Goal: Transaction & Acquisition: Purchase product/service

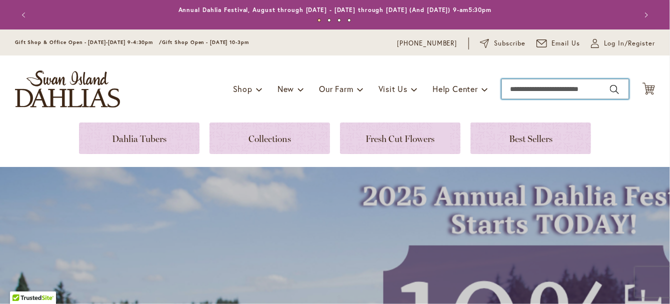
click at [535, 90] on input "Search" at bounding box center [566, 89] width 128 height 20
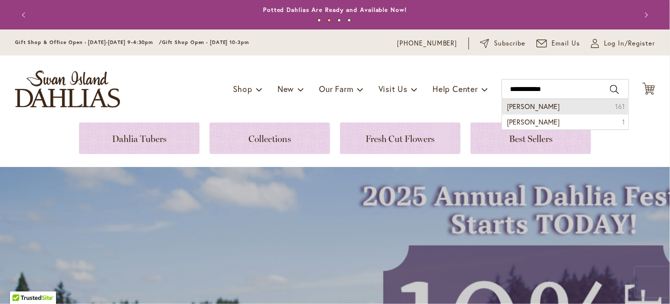
click at [538, 104] on span "Jowey Joshua dahlia" at bounding box center [533, 107] width 53 height 10
type input "**********"
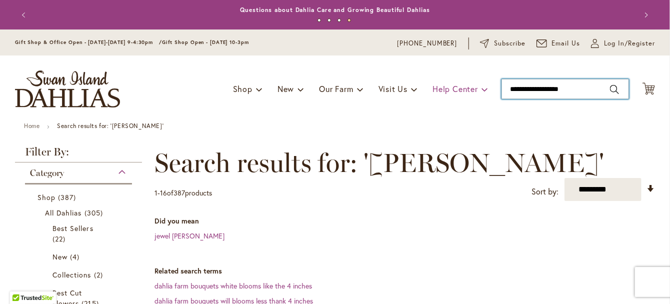
drag, startPoint x: 591, startPoint y: 89, endPoint x: 453, endPoint y: 86, distance: 137.5
click at [454, 86] on div "Toggle Nav Shop Dahlia Tubers Collections Fresh Cut Dahlias Gardening Supplies …" at bounding box center [335, 89] width 660 height 67
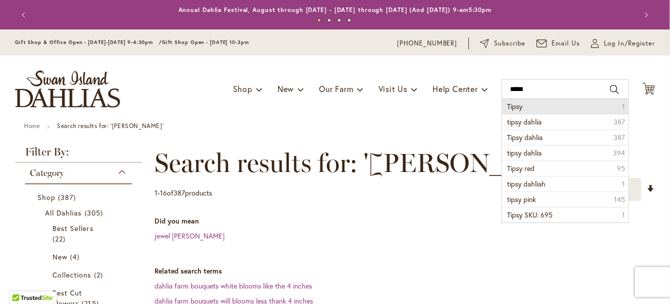
click at [511, 110] on span "Tipsy" at bounding box center [515, 107] width 16 height 10
type input "*****"
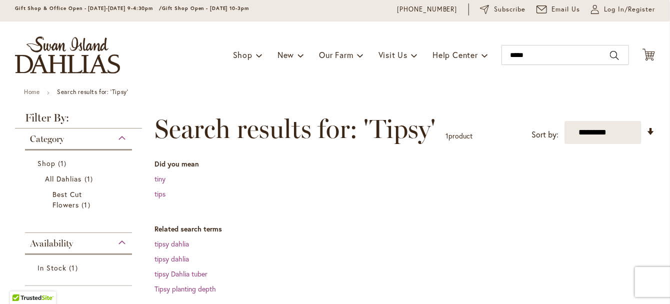
scroll to position [50, 0]
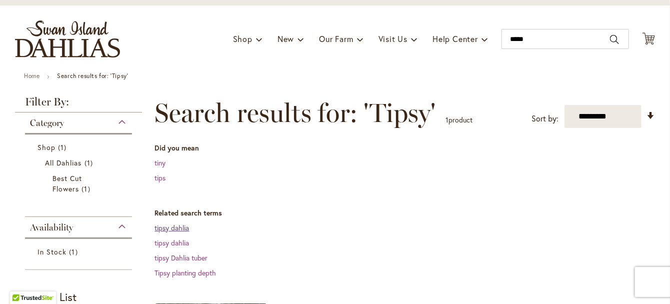
click at [171, 227] on link "tipsy dahlia" at bounding box center [172, 228] width 35 height 10
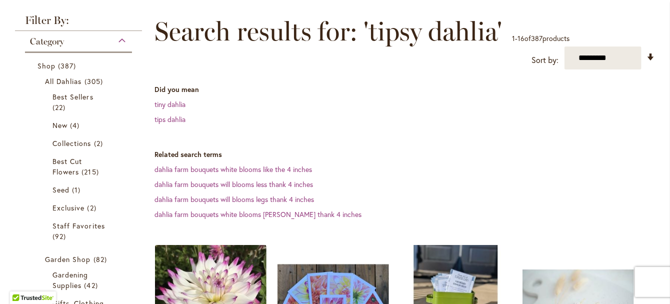
scroll to position [200, 0]
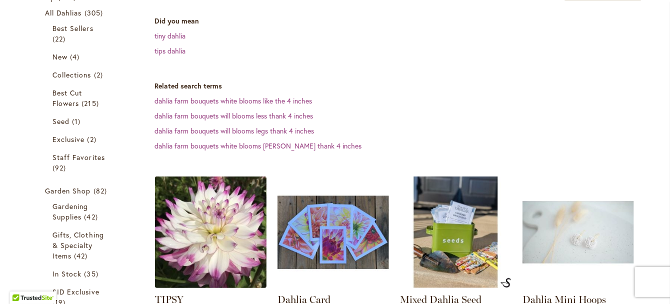
click at [203, 204] on img at bounding box center [211, 232] width 117 height 117
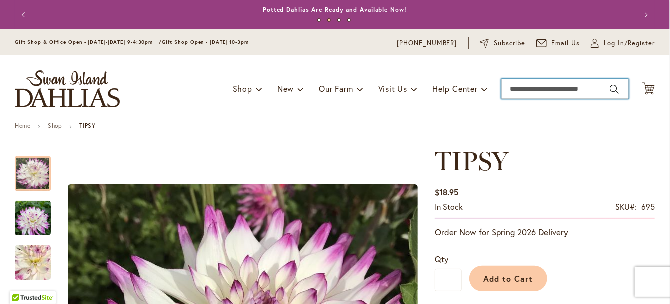
click at [524, 90] on input "Search" at bounding box center [566, 89] width 128 height 20
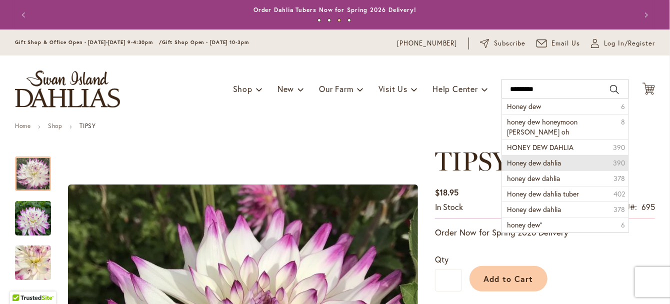
click at [536, 163] on span "Honey dew dahlia" at bounding box center [534, 163] width 54 height 10
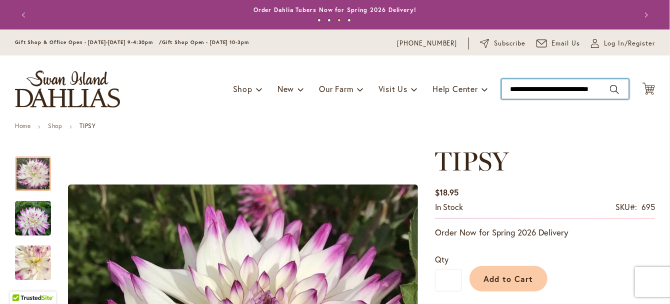
type input "**********"
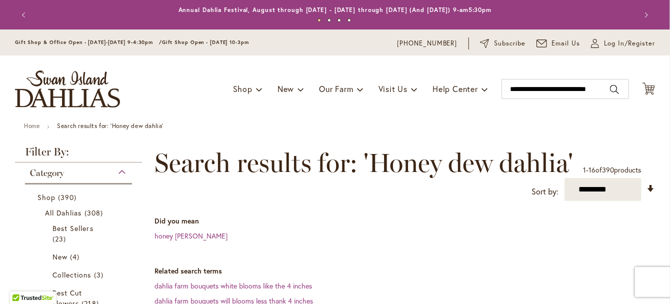
scroll to position [200, 0]
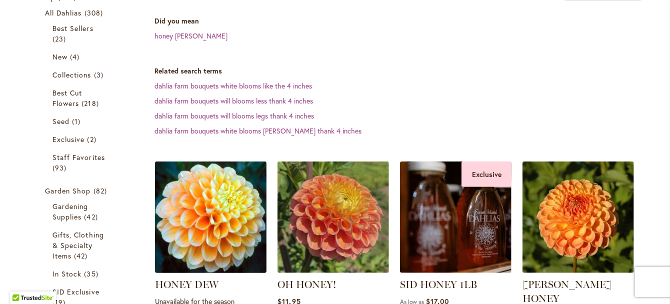
click at [210, 238] on img at bounding box center [211, 217] width 117 height 117
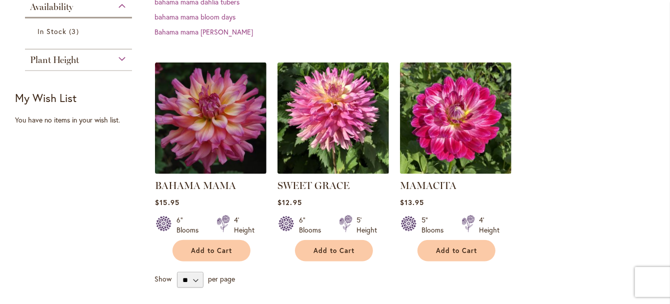
scroll to position [300, 0]
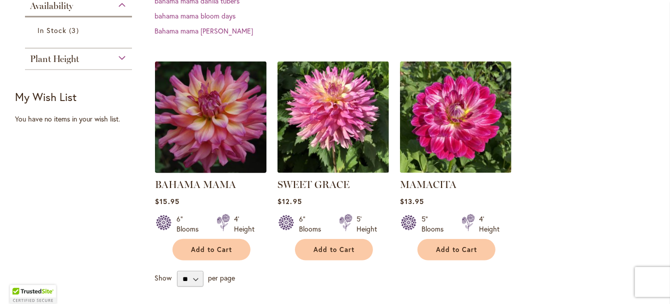
click at [205, 141] on img at bounding box center [211, 117] width 117 height 117
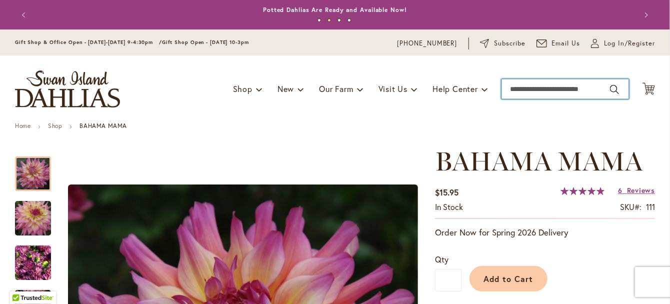
click at [549, 91] on input "Search" at bounding box center [566, 89] width 128 height 20
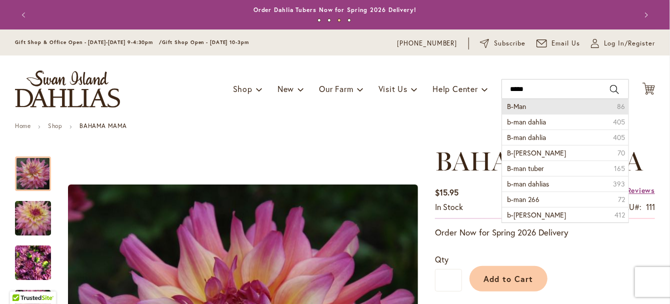
click at [536, 109] on li "B-Man 86" at bounding box center [565, 106] width 127 height 15
type input "*****"
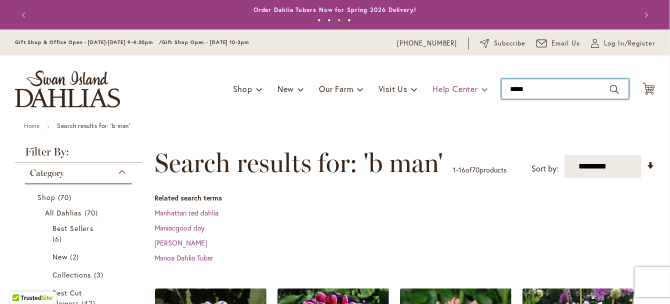
drag, startPoint x: 538, startPoint y: 90, endPoint x: 475, endPoint y: 92, distance: 63.5
click at [475, 92] on div "Toggle Nav Shop Dahlia Tubers Collections Fresh Cut Dahlias Gardening Supplies …" at bounding box center [335, 89] width 660 height 67
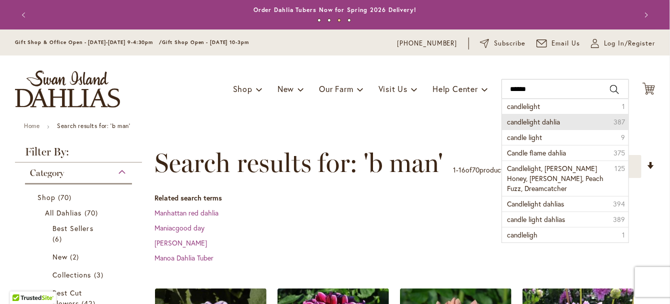
click at [526, 123] on span "candlelight dahlia" at bounding box center [533, 122] width 53 height 10
type input "**********"
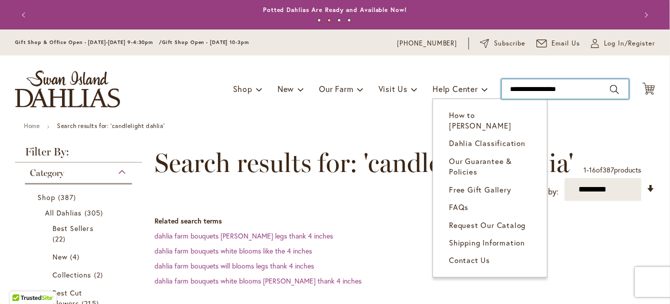
drag, startPoint x: 579, startPoint y: 88, endPoint x: 376, endPoint y: 77, distance: 203.3
click at [377, 77] on div "Toggle Nav Shop Dahlia Tubers Collections Fresh Cut Dahlias Gardening Supplies …" at bounding box center [335, 89] width 660 height 67
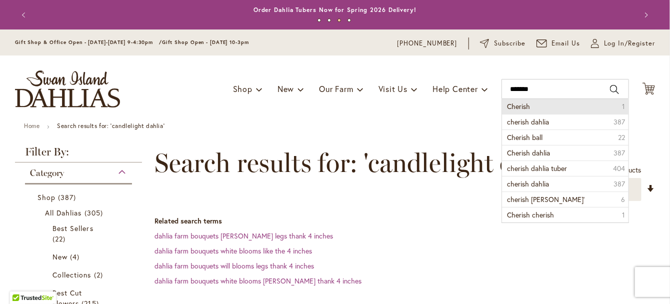
click at [522, 104] on span "Cherish" at bounding box center [518, 107] width 23 height 10
type input "*******"
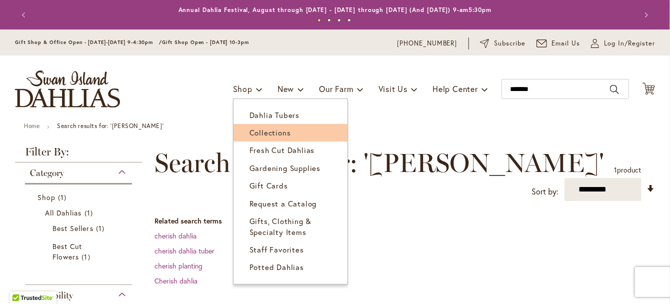
click at [260, 133] on span "Collections" at bounding box center [271, 133] width 42 height 10
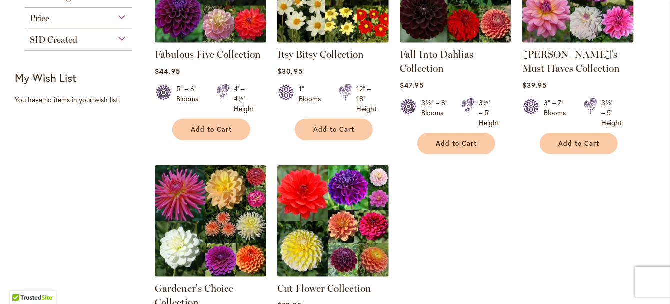
scroll to position [350, 0]
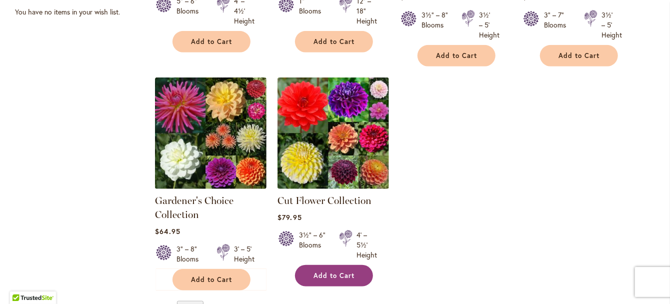
click at [334, 276] on span "Add to Cart" at bounding box center [334, 276] width 41 height 9
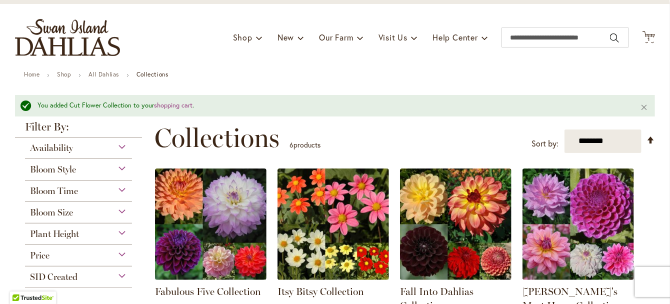
scroll to position [0, 0]
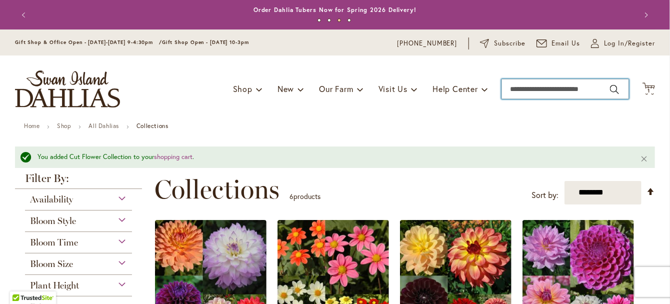
click at [528, 89] on input "Search" at bounding box center [566, 89] width 128 height 20
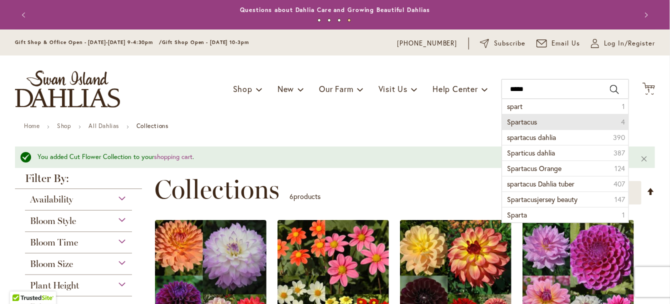
click at [530, 123] on span "Spartacus" at bounding box center [522, 122] width 30 height 10
type input "*********"
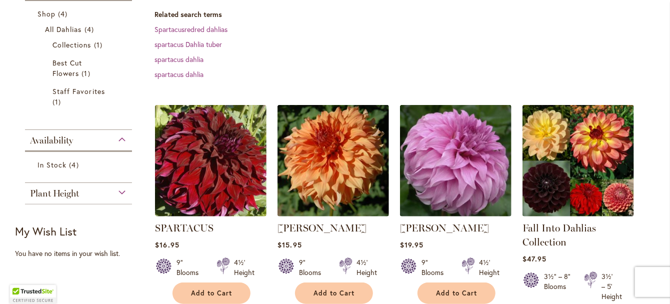
scroll to position [200, 0]
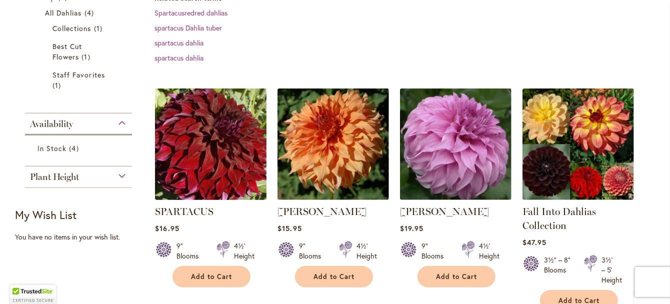
click at [216, 163] on img at bounding box center [211, 144] width 117 height 117
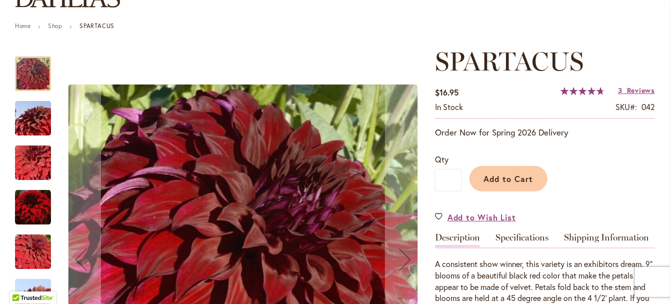
scroll to position [150, 0]
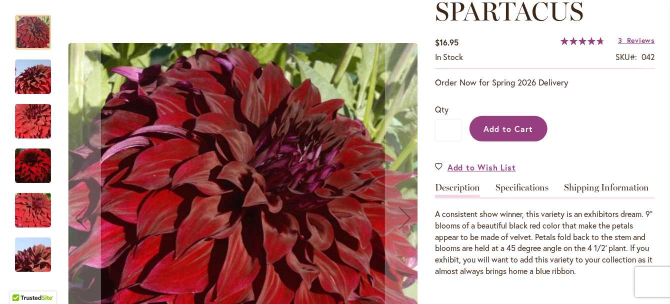
click at [513, 128] on span "Add to Cart" at bounding box center [509, 129] width 50 height 11
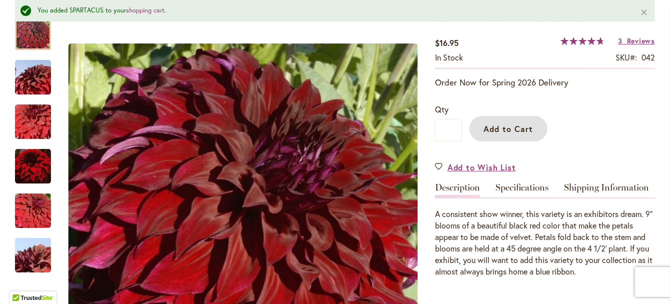
scroll to position [0, 0]
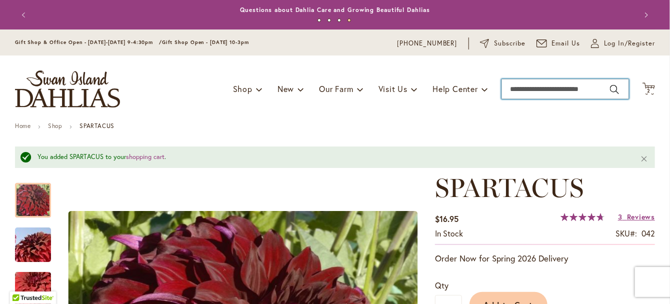
click at [517, 88] on input "Search" at bounding box center [566, 89] width 128 height 20
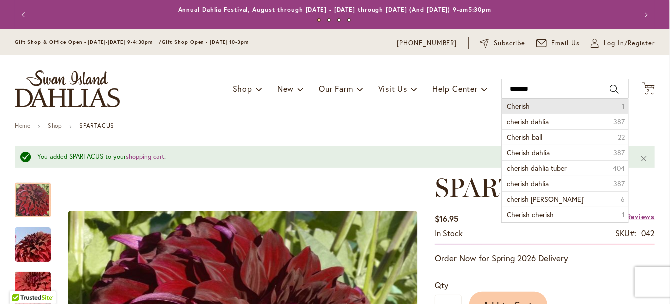
click at [519, 110] on span "Cherish" at bounding box center [518, 107] width 23 height 10
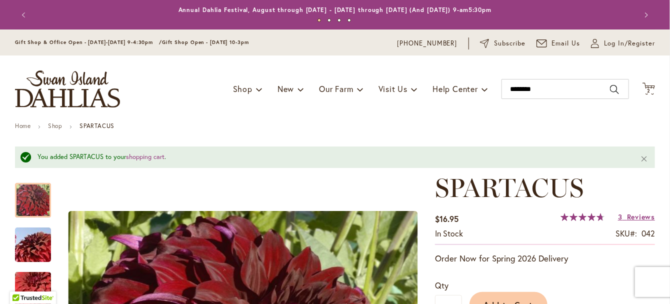
type input "*******"
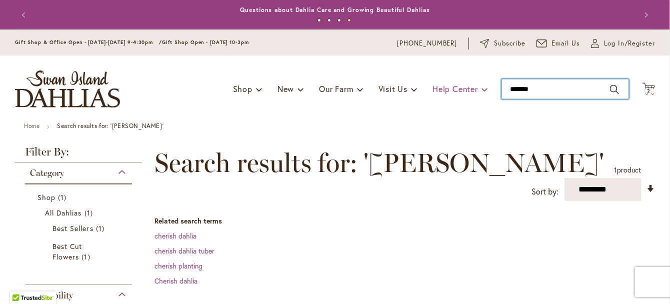
drag, startPoint x: 563, startPoint y: 96, endPoint x: 482, endPoint y: 85, distance: 81.7
click at [482, 85] on div "Toggle Nav Shop Dahlia Tubers Collections Fresh Cut Dahlias Gardening Supplies …" at bounding box center [335, 89] width 660 height 67
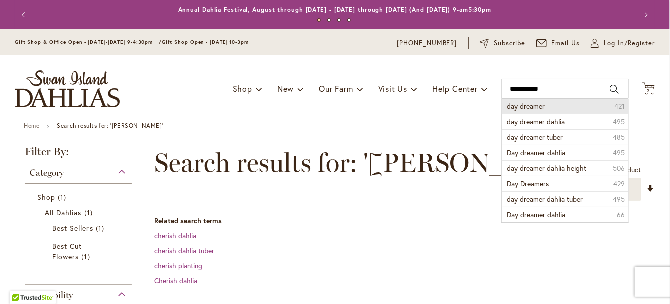
drag, startPoint x: 525, startPoint y: 104, endPoint x: 490, endPoint y: 112, distance: 36.3
click at [525, 104] on span "day dreamer" at bounding box center [526, 107] width 38 height 10
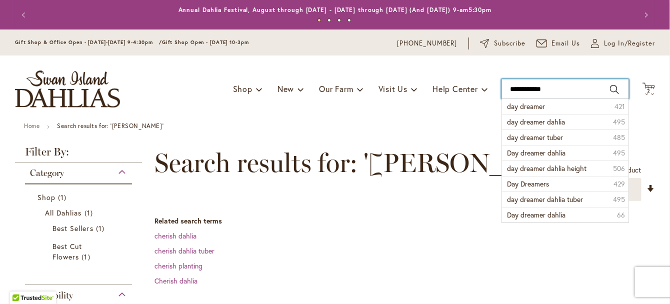
type input "**********"
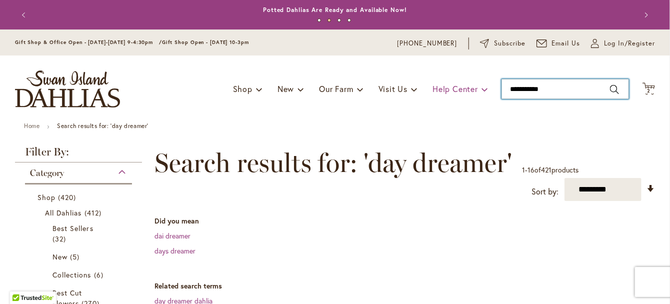
drag, startPoint x: 551, startPoint y: 87, endPoint x: 451, endPoint y: 80, distance: 100.3
click at [452, 80] on div "Toggle Nav Shop Dahlia Tubers Collections Fresh Cut Dahlias Gardening Supplies …" at bounding box center [335, 89] width 660 height 67
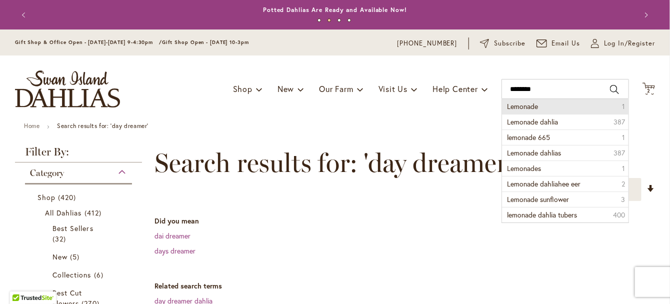
click at [525, 108] on span "Lemonade" at bounding box center [522, 107] width 31 height 10
type input "********"
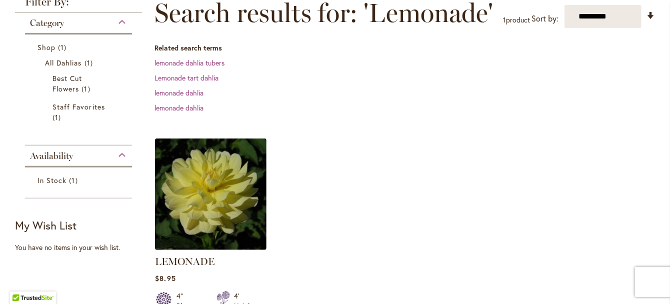
scroll to position [50, 0]
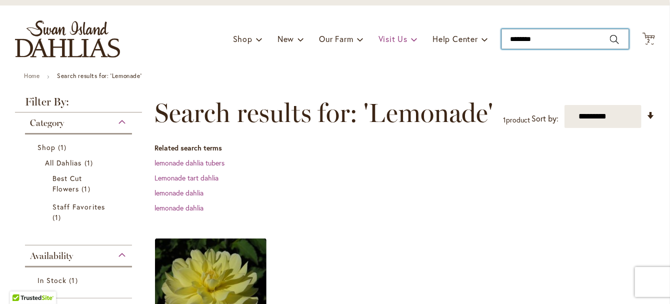
drag, startPoint x: 550, startPoint y: 39, endPoint x: 402, endPoint y: 40, distance: 148.5
click at [409, 40] on div "Toggle Nav Shop Dahlia Tubers Collections Fresh Cut Dahlias Gardening Supplies …" at bounding box center [335, 39] width 660 height 67
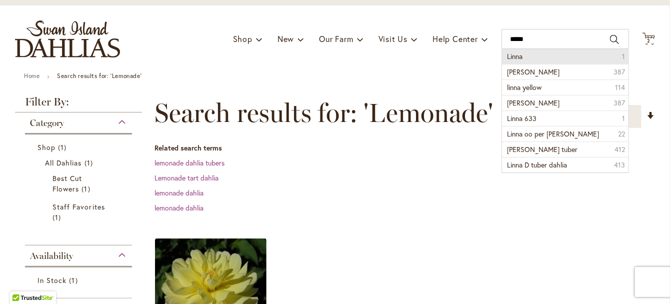
click at [526, 61] on li "Linna 1" at bounding box center [565, 56] width 127 height 15
type input "*****"
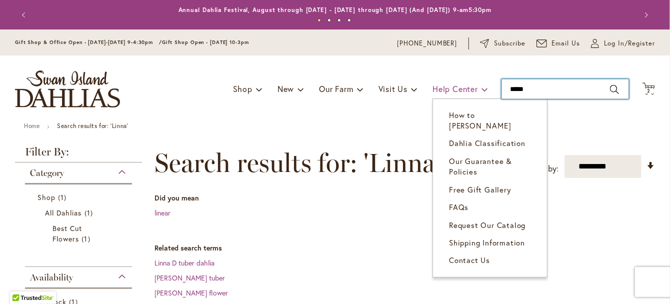
drag, startPoint x: 474, startPoint y: 87, endPoint x: 439, endPoint y: 82, distance: 35.3
click at [440, 82] on div "Toggle Nav Shop Dahlia Tubers Collections Fresh Cut Dahlias Gardening Supplies …" at bounding box center [335, 89] width 660 height 67
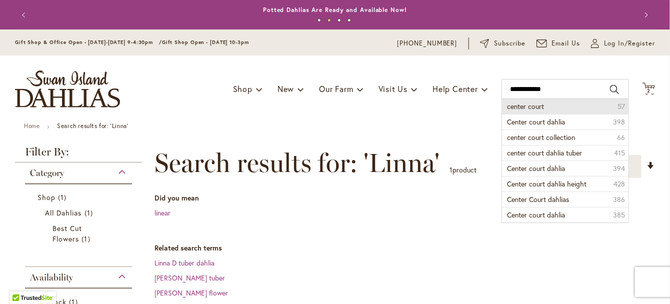
click at [524, 109] on span "center court" at bounding box center [525, 107] width 37 height 10
type input "**********"
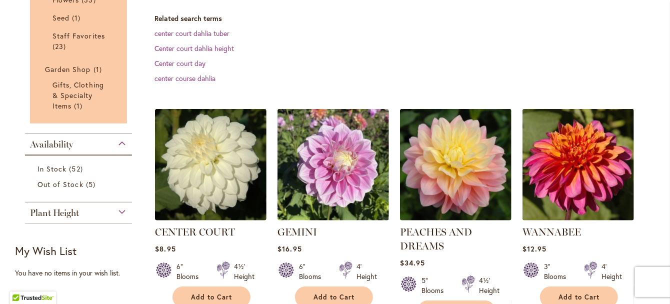
scroll to position [300, 0]
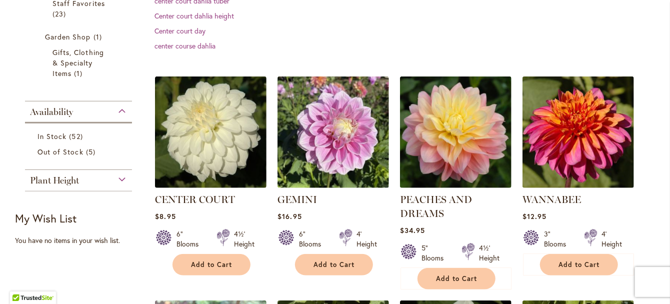
click at [119, 180] on div "Plant Height" at bounding box center [78, 178] width 107 height 16
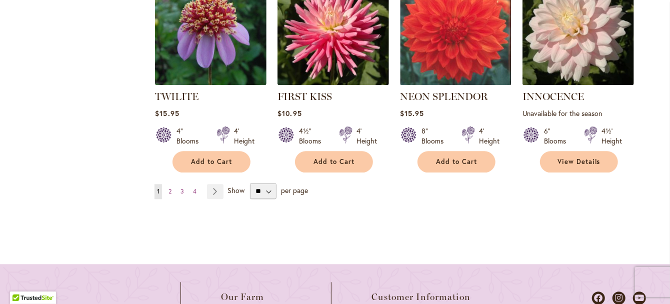
scroll to position [1069, 0]
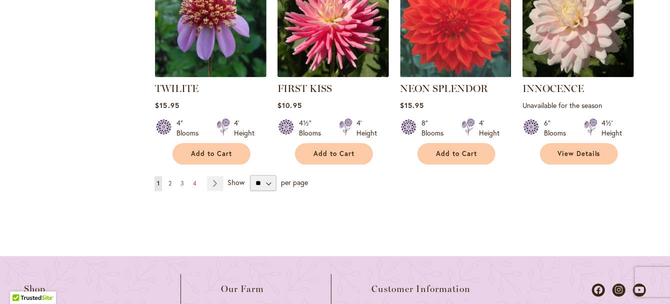
click at [169, 180] on span "2" at bounding box center [170, 184] width 3 height 8
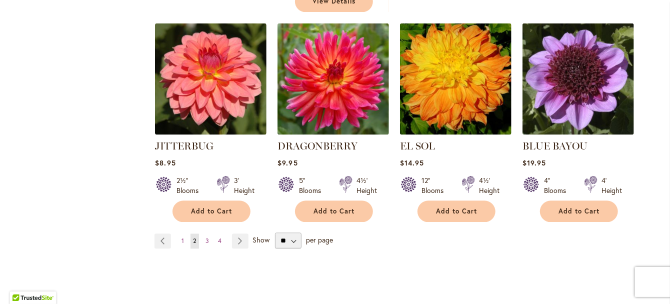
scroll to position [1050, 0]
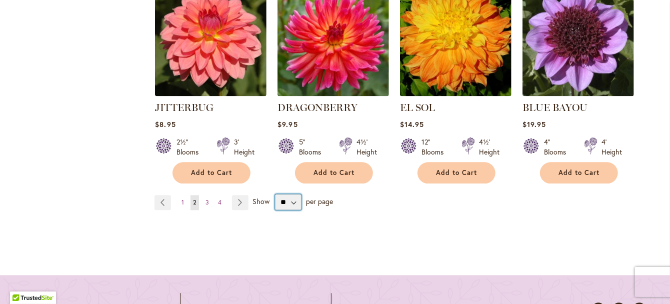
click at [290, 194] on select "** ** ** **" at bounding box center [288, 202] width 27 height 16
select select "**"
click at [275, 194] on select "** ** ** **" at bounding box center [288, 202] width 27 height 16
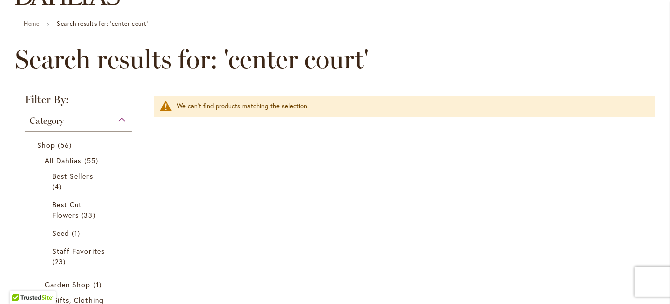
scroll to position [150, 0]
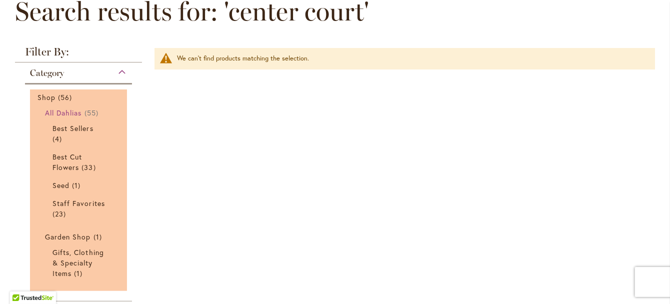
click at [54, 108] on span "All Dahlias" at bounding box center [63, 113] width 37 height 10
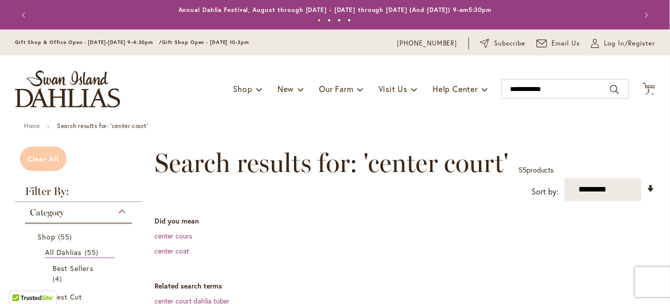
click at [33, 165] on link "Clear All" at bounding box center [43, 159] width 47 height 25
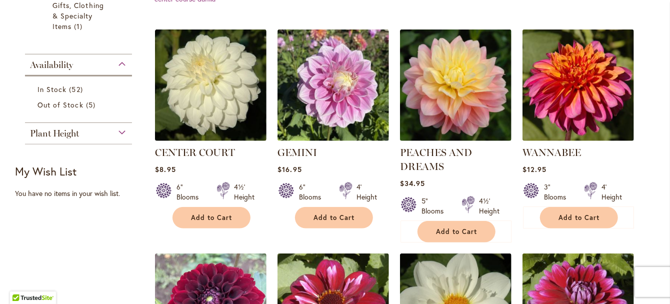
scroll to position [350, 0]
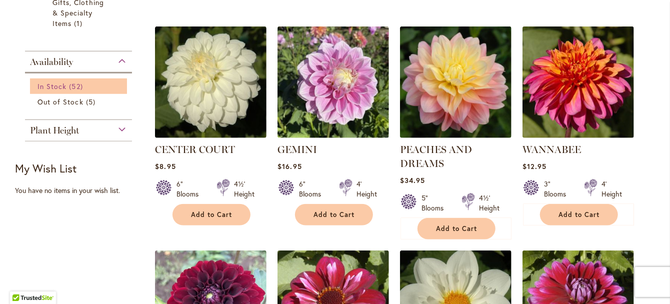
click at [49, 83] on span "In Stock" at bounding box center [52, 87] width 29 height 10
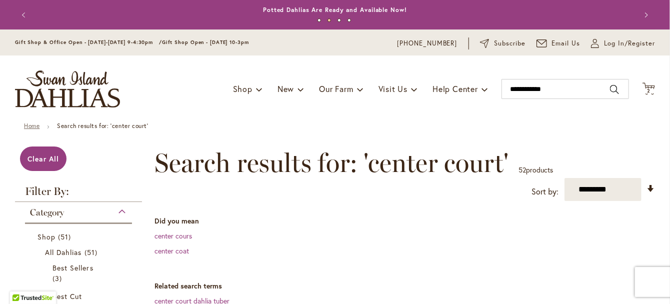
click at [30, 129] on link "Home" at bounding box center [32, 126] width 16 height 8
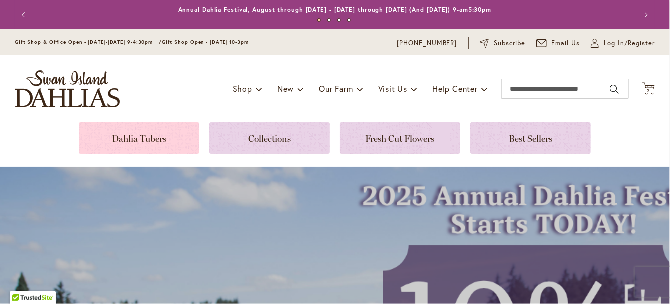
click at [141, 140] on link at bounding box center [139, 139] width 121 height 32
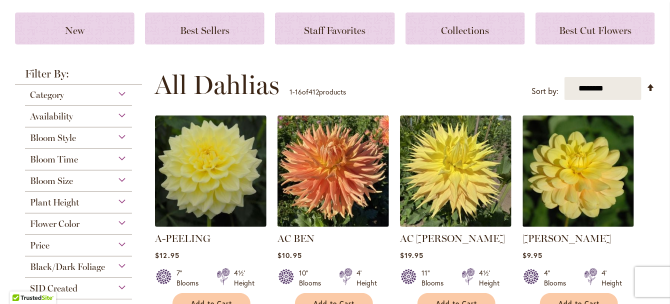
scroll to position [150, 0]
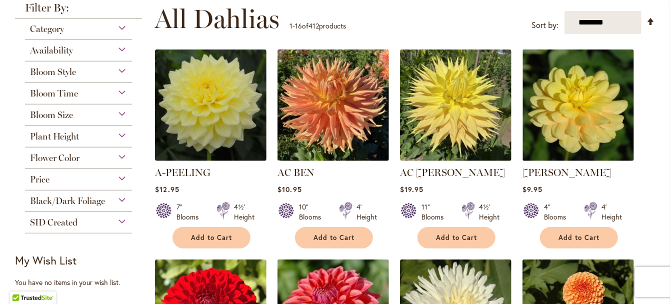
click at [118, 175] on div "Price" at bounding box center [78, 177] width 107 height 16
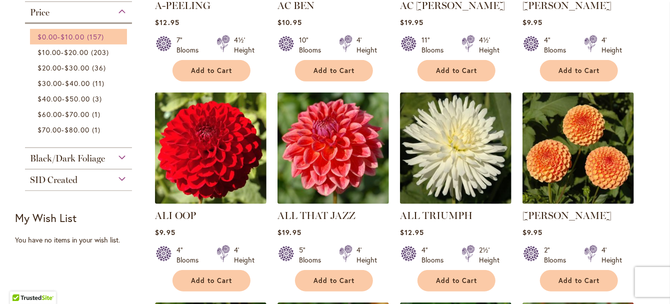
click at [90, 35] on span "157 items" at bounding box center [97, 37] width 20 height 11
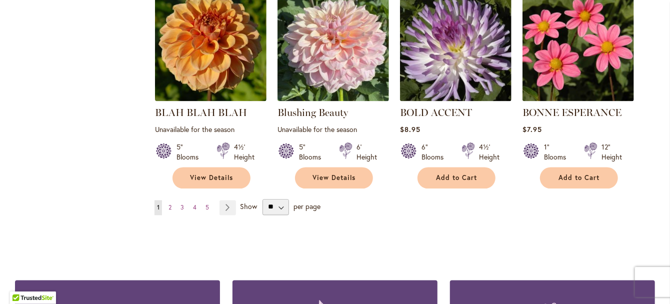
scroll to position [900, 0]
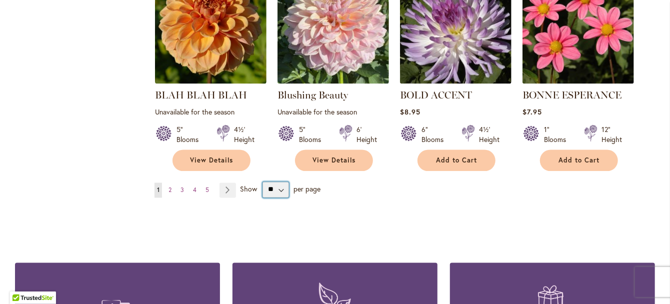
click at [274, 182] on select "** ** ** **" at bounding box center [276, 190] width 27 height 16
select select "**"
click at [263, 182] on select "** ** ** **" at bounding box center [276, 190] width 27 height 16
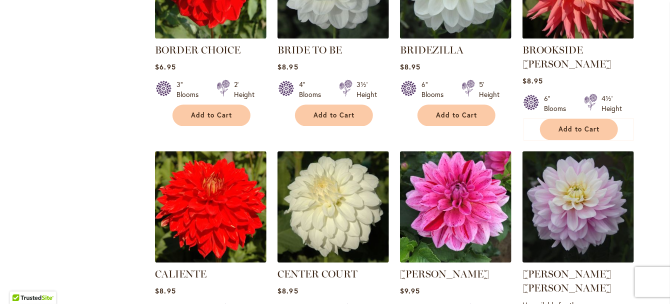
scroll to position [1200, 0]
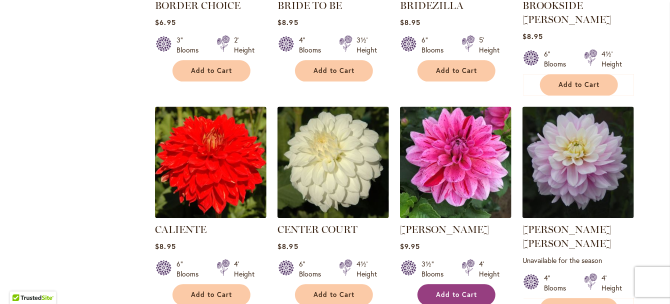
click at [463, 284] on button "Add to Cart" at bounding box center [457, 295] width 78 height 22
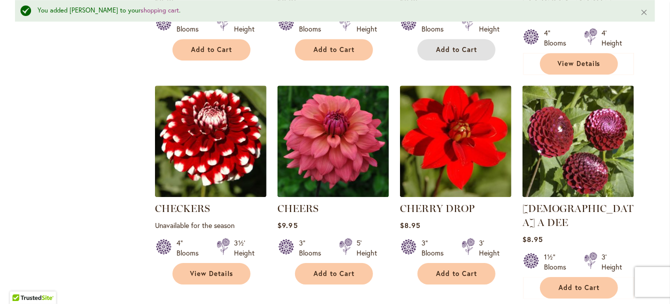
scroll to position [1476, 0]
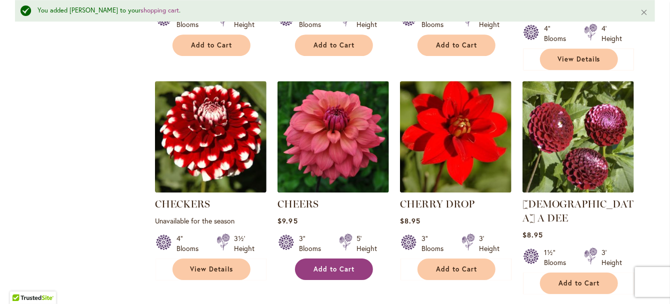
click at [353, 259] on button "Add to Cart" at bounding box center [334, 270] width 78 height 22
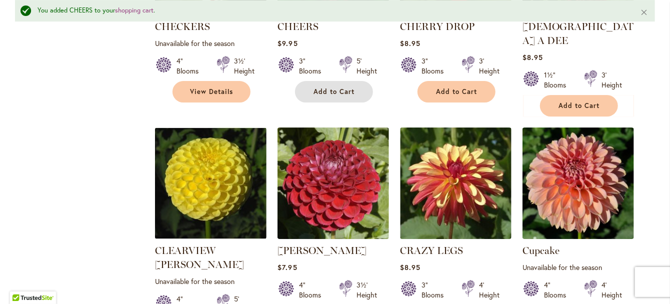
scroll to position [1676, 0]
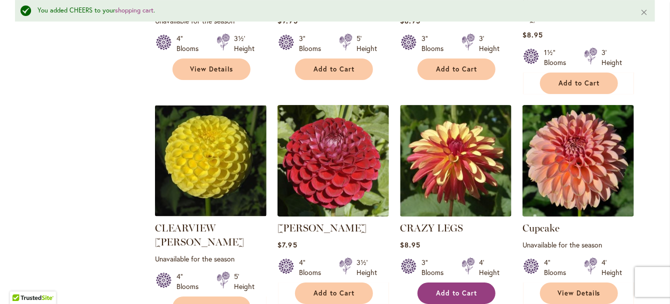
click at [453, 289] on span "Add to Cart" at bounding box center [456, 293] width 41 height 9
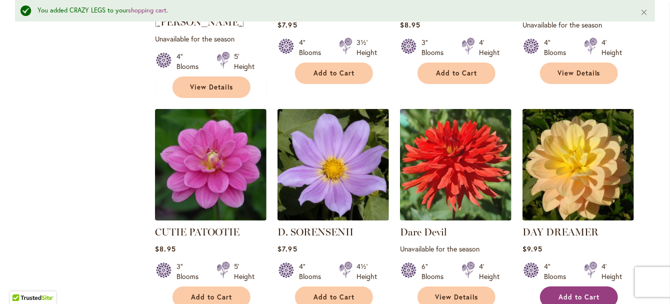
scroll to position [1897, 0]
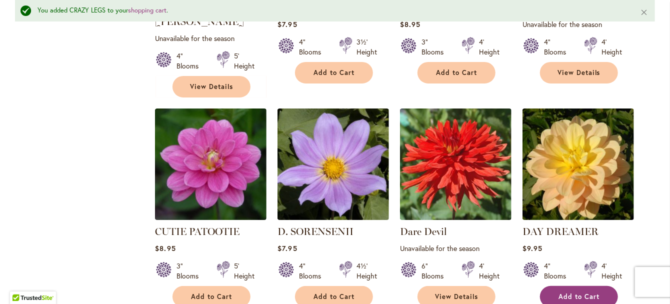
click at [576, 293] on span "Add to Cart" at bounding box center [579, 297] width 41 height 9
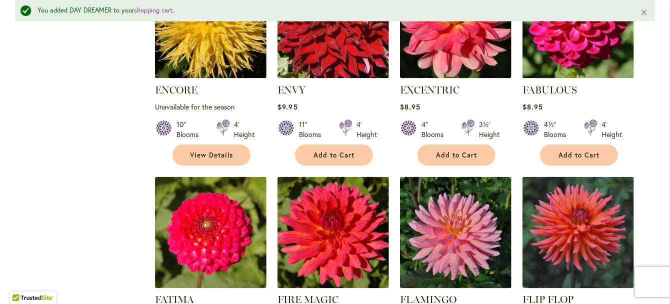
scroll to position [2697, 0]
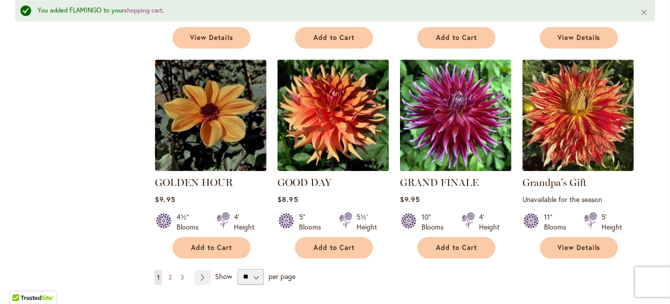
scroll to position [3447, 0]
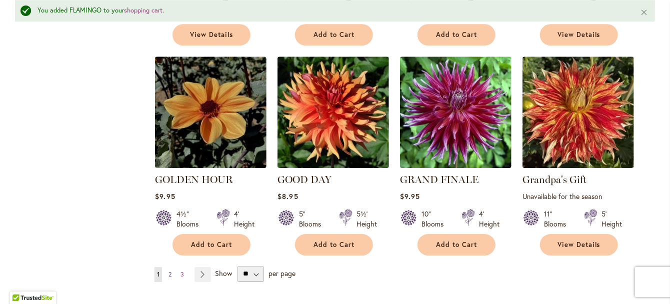
click at [169, 267] on link "Page 2" at bounding box center [170, 274] width 8 height 15
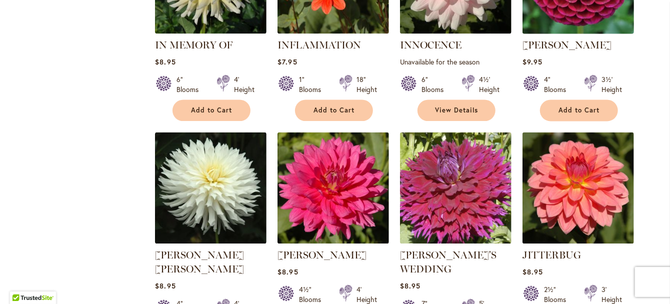
scroll to position [1000, 0]
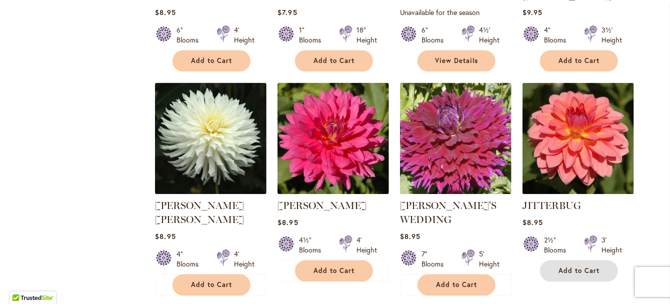
click at [570, 268] on span "Add to Cart" at bounding box center [579, 271] width 41 height 9
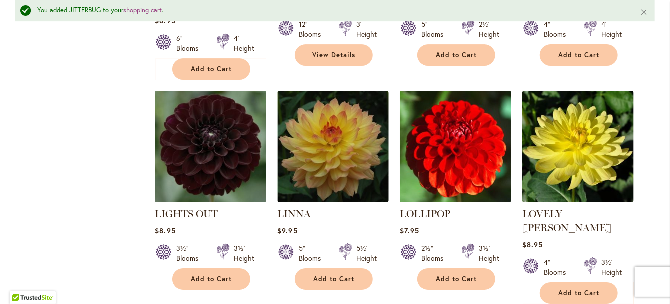
scroll to position [1676, 0]
click at [331, 269] on button "Add to Cart" at bounding box center [334, 280] width 78 height 22
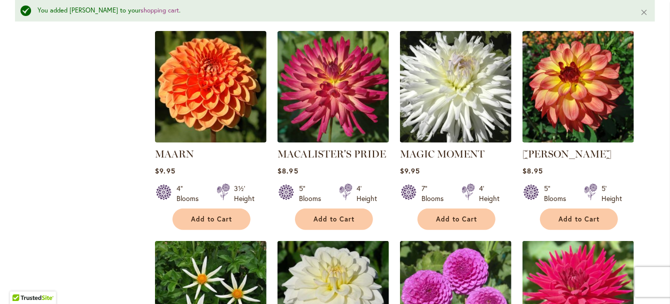
scroll to position [1976, 0]
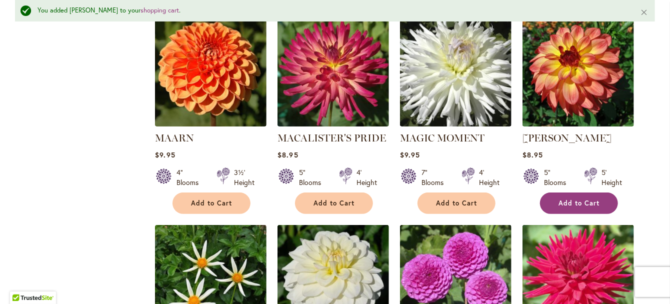
click at [568, 199] on span "Add to Cart" at bounding box center [579, 203] width 41 height 9
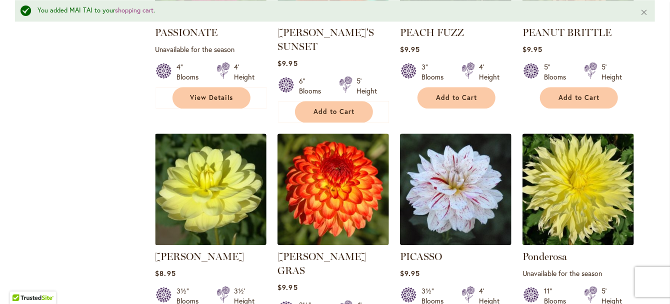
scroll to position [3176, 0]
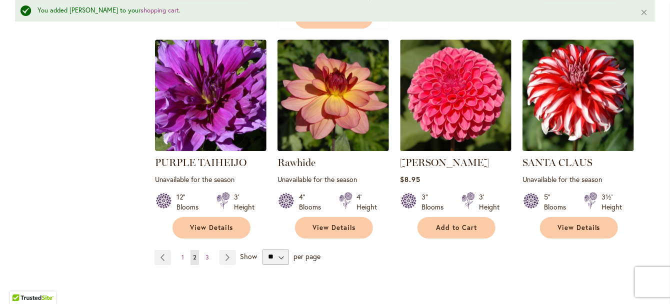
scroll to position [3476, 0]
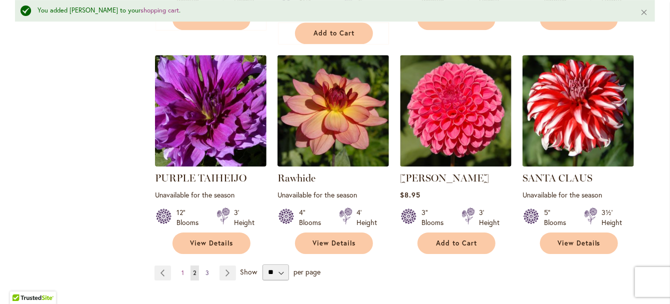
click at [206, 269] on span "3" at bounding box center [208, 273] width 4 height 8
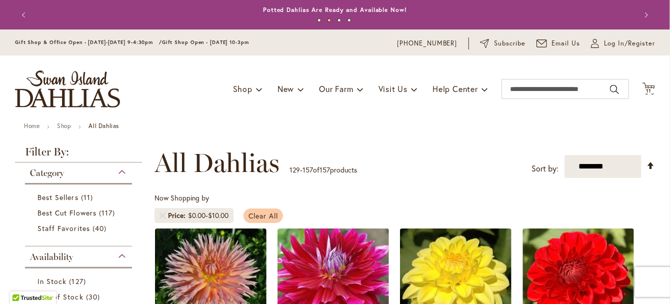
click at [265, 213] on span "Clear All" at bounding box center [264, 216] width 30 height 10
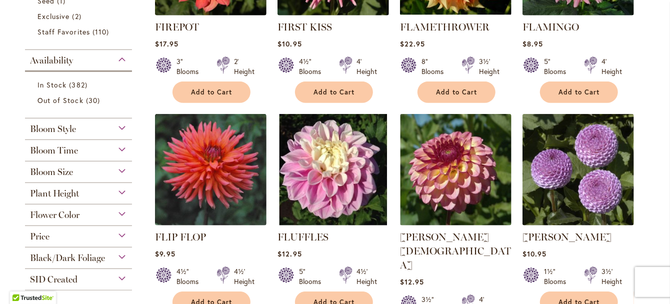
scroll to position [362, 0]
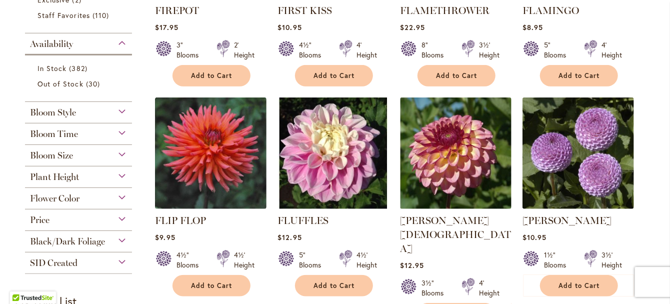
click at [93, 195] on div "Flower Color" at bounding box center [78, 196] width 107 height 16
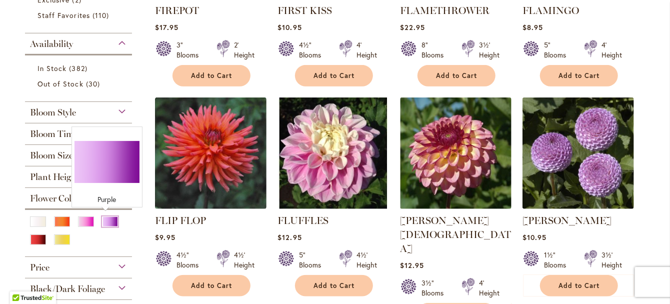
click at [105, 218] on div "Purple" at bounding box center [110, 222] width 16 height 11
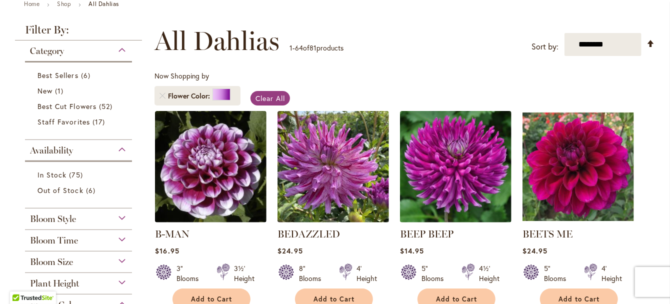
scroll to position [150, 0]
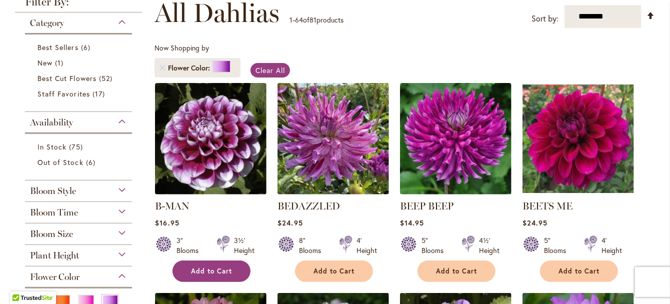
click at [196, 267] on span "Add to Cart" at bounding box center [211, 271] width 41 height 9
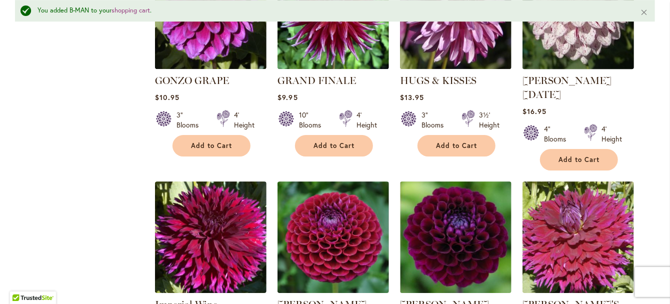
scroll to position [1526, 0]
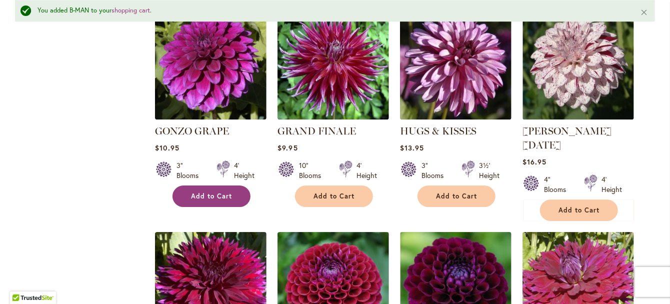
click at [214, 203] on button "Add to Cart" at bounding box center [212, 197] width 78 height 22
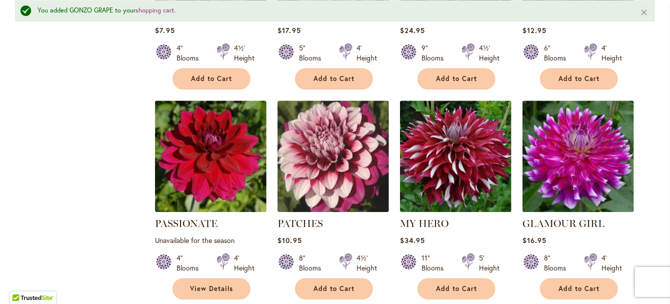
scroll to position [3176, 0]
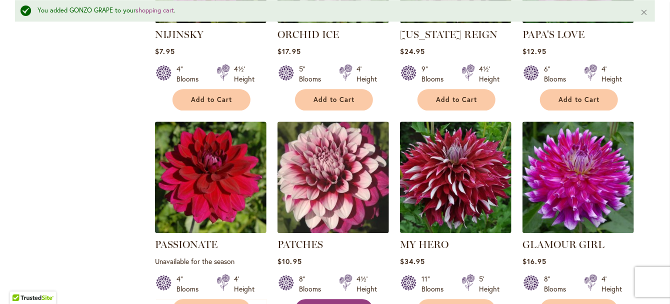
click at [329, 304] on span "Add to Cart" at bounding box center [334, 310] width 41 height 9
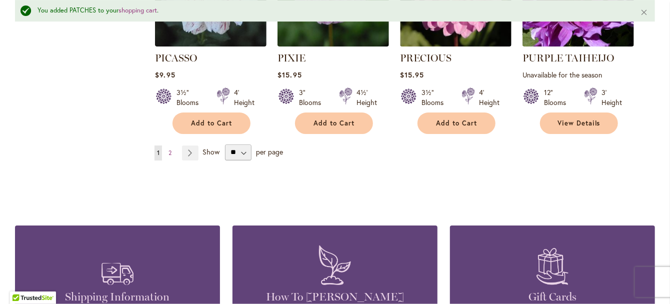
scroll to position [3576, 0]
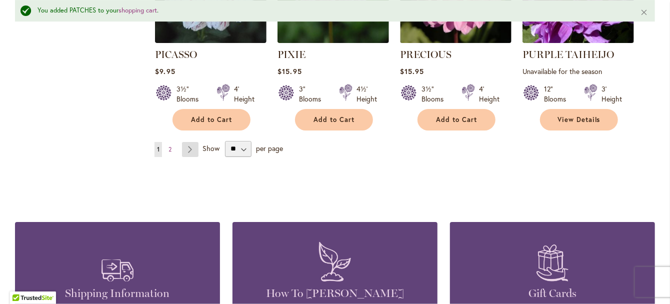
click at [195, 142] on link "Page Next" at bounding box center [190, 149] width 17 height 15
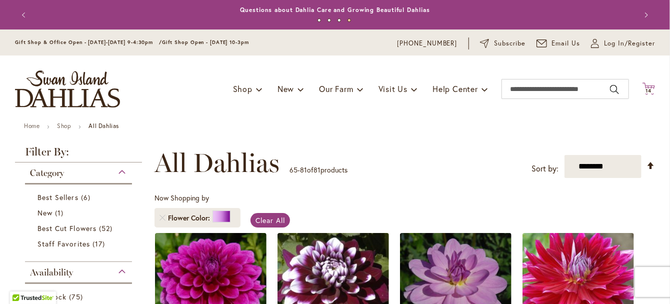
click at [646, 89] on span "14" at bounding box center [649, 91] width 6 height 7
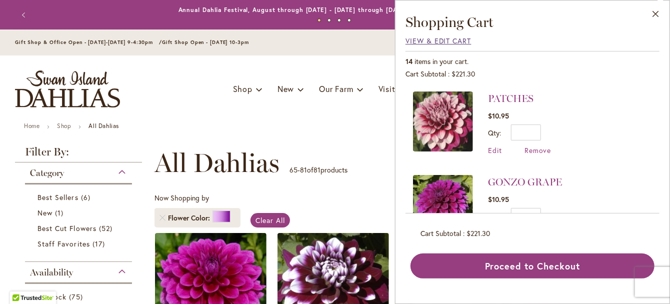
click at [422, 37] on span "View & Edit Cart" at bounding box center [439, 41] width 66 height 10
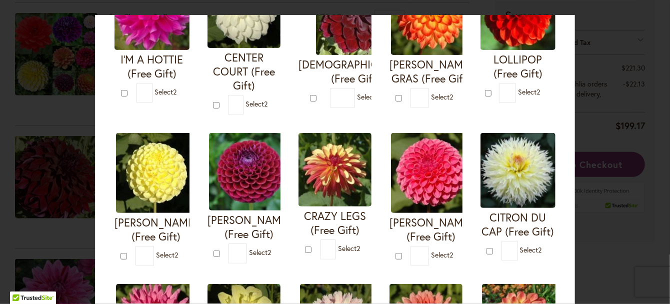
scroll to position [200, 0]
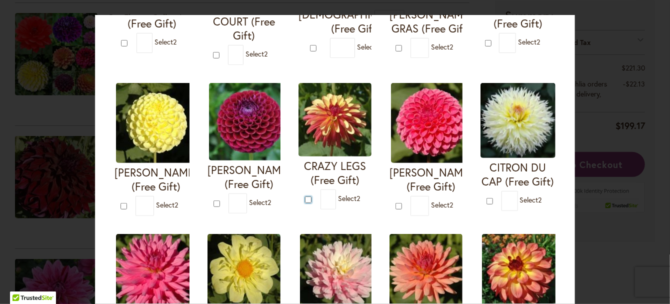
type input "*"
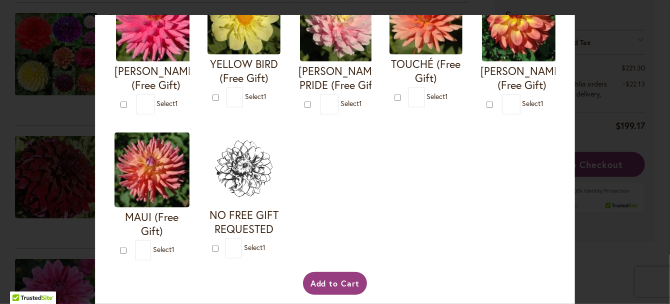
scroll to position [500, 0]
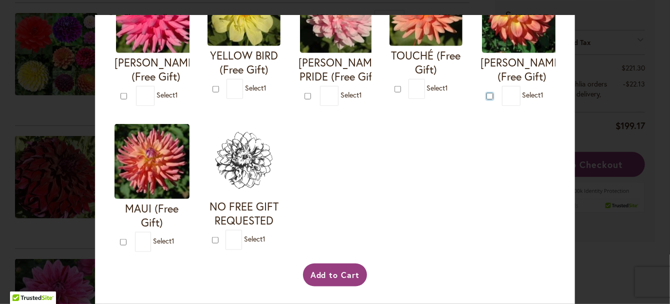
type input "*"
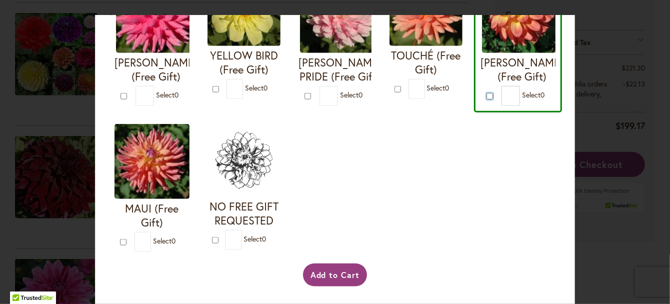
scroll to position [606, 0]
click at [342, 277] on button "Add to Cart" at bounding box center [335, 275] width 65 height 23
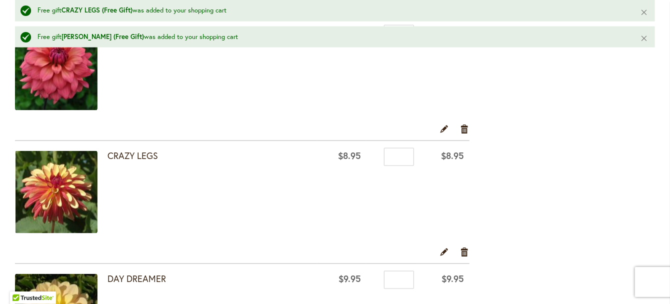
scroll to position [600, 0]
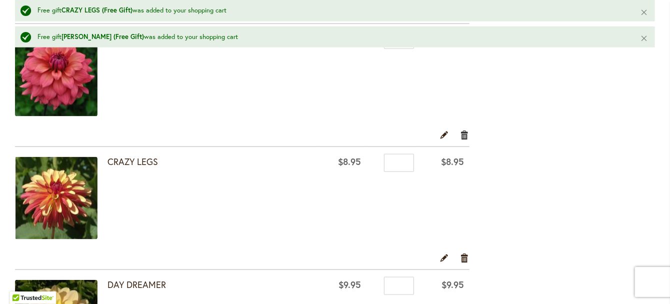
click at [463, 137] on link "Remove item" at bounding box center [465, 134] width 10 height 11
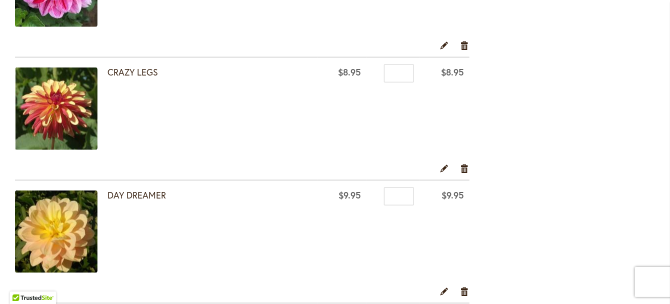
scroll to position [450, 0]
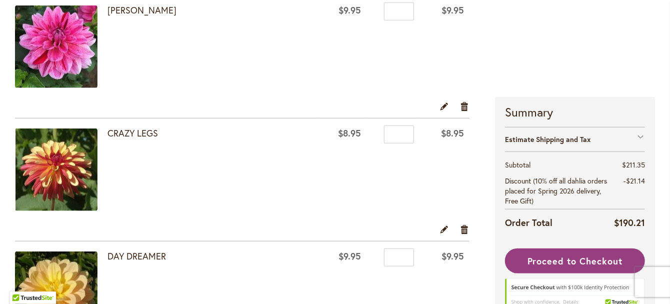
scroll to position [450, 0]
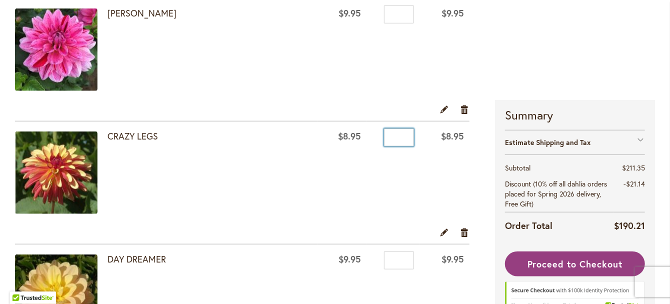
drag, startPoint x: 397, startPoint y: 139, endPoint x: 389, endPoint y: 139, distance: 7.5
click at [389, 139] on input "*" at bounding box center [399, 138] width 30 height 18
type input "*"
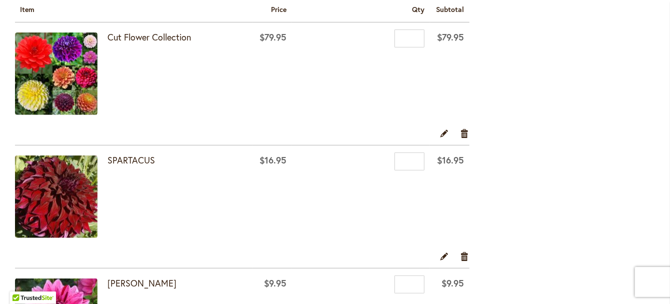
scroll to position [400, 0]
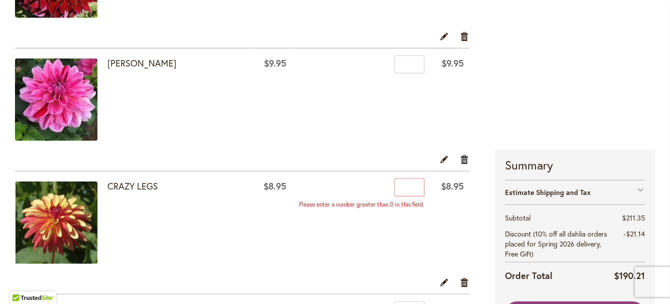
click at [463, 162] on link "Remove item" at bounding box center [465, 159] width 10 height 11
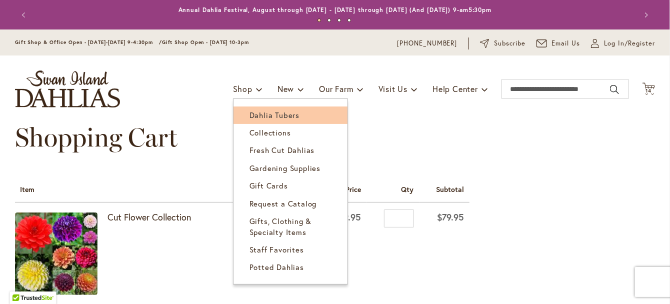
click at [251, 115] on span "Dahlia Tubers" at bounding box center [275, 115] width 50 height 10
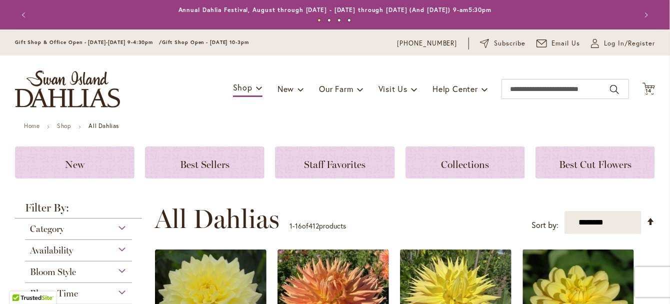
scroll to position [250, 0]
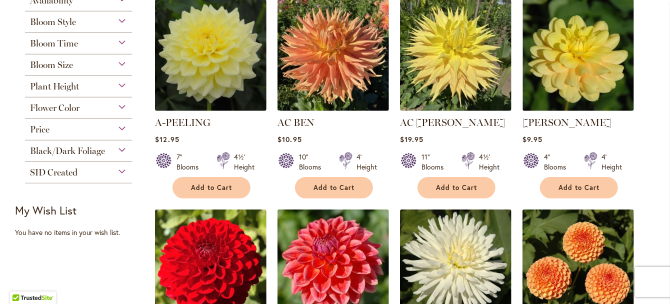
click at [116, 109] on div "Flower Color" at bounding box center [78, 106] width 107 height 16
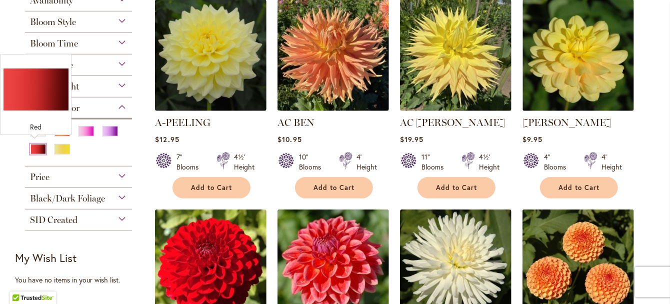
click at [38, 149] on div "Red" at bounding box center [38, 149] width 16 height 11
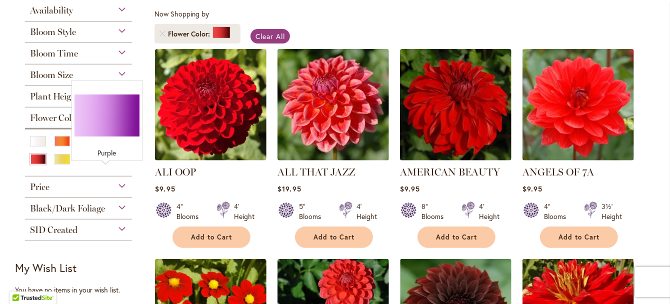
scroll to position [200, 0]
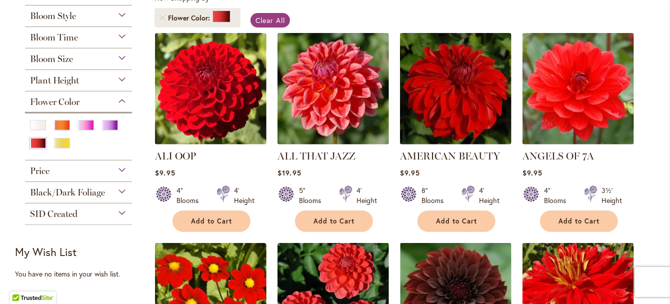
click at [118, 170] on div "Price" at bounding box center [78, 169] width 107 height 16
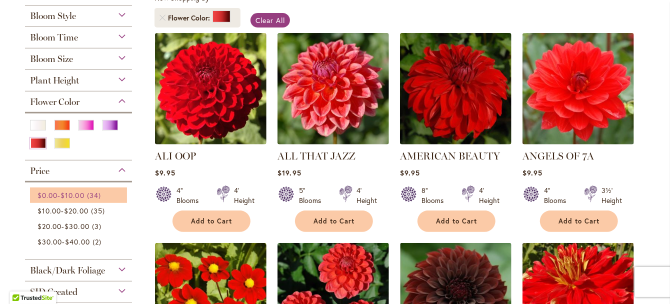
click at [78, 194] on span "$10.00" at bounding box center [73, 196] width 24 height 10
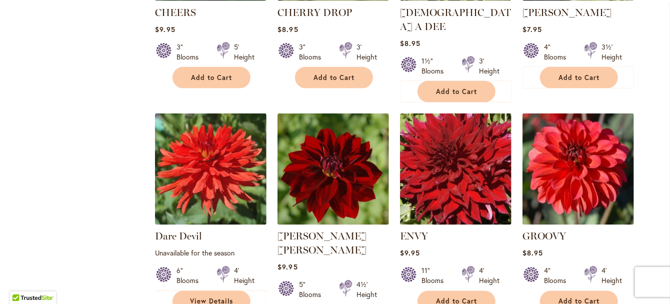
scroll to position [800, 0]
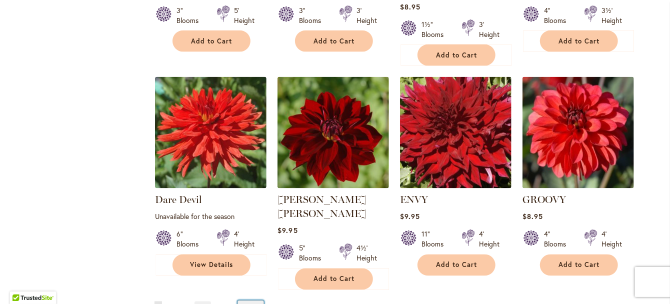
click at [252, 301] on select "** ** ** **" at bounding box center [251, 309] width 27 height 16
select select "**"
click at [238, 301] on select "** ** ** **" at bounding box center [251, 309] width 27 height 16
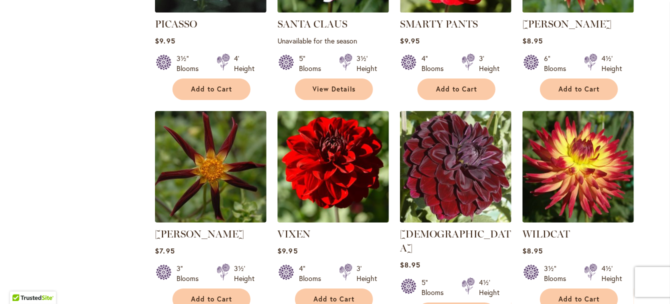
scroll to position [1650, 0]
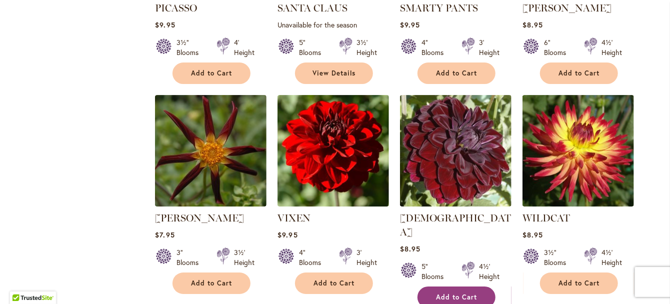
click at [468, 293] on span "Add to Cart" at bounding box center [456, 297] width 41 height 9
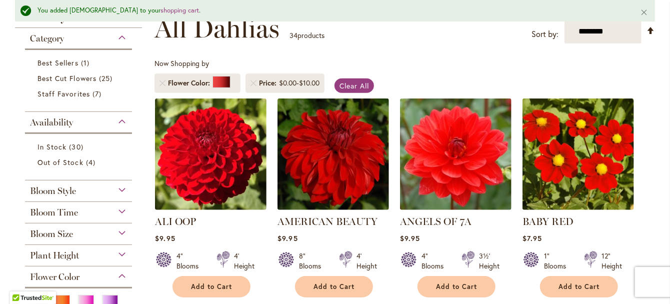
scroll to position [0, 0]
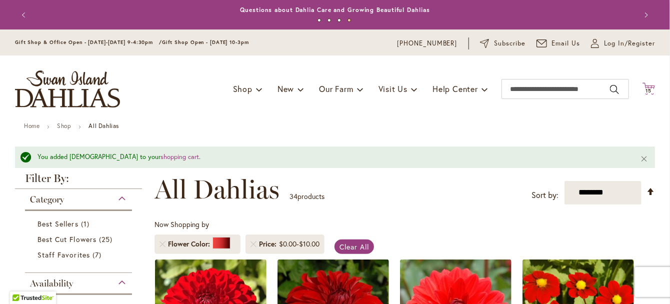
click at [646, 89] on span "15" at bounding box center [649, 91] width 6 height 7
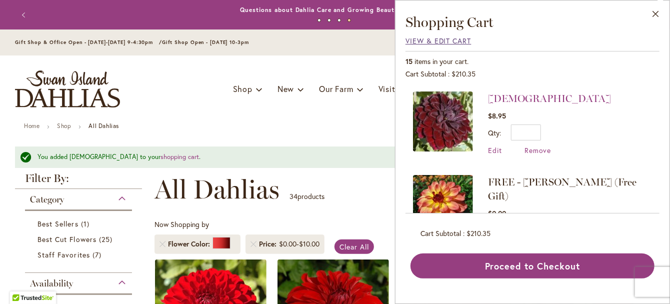
click at [450, 42] on span "View & Edit Cart" at bounding box center [439, 41] width 66 height 10
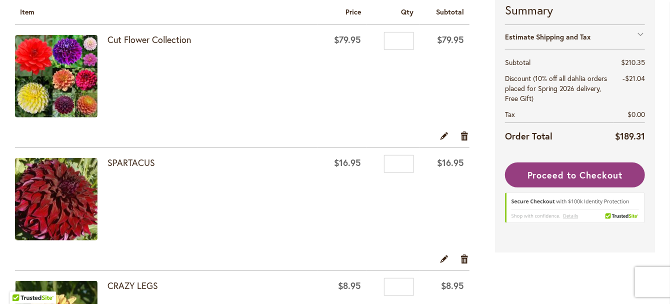
scroll to position [200, 0]
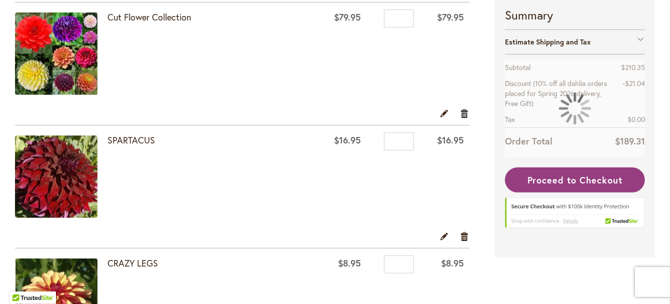
click at [460, 114] on link "Remove item" at bounding box center [465, 113] width 10 height 11
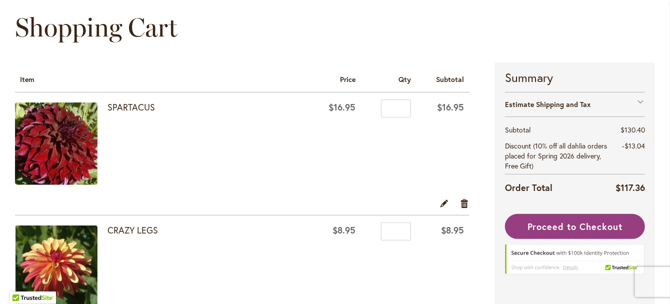
scroll to position [100, 0]
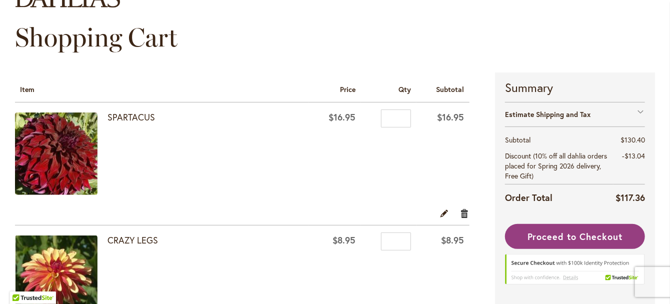
click at [462, 214] on link "Remove item" at bounding box center [465, 213] width 10 height 11
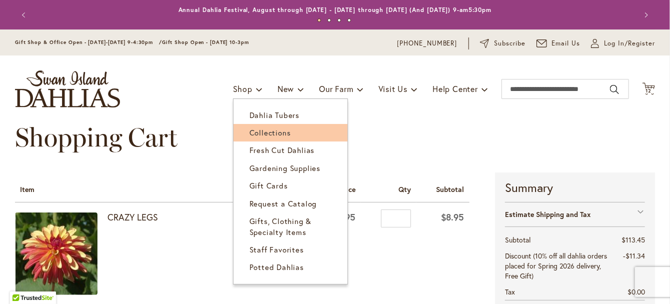
click at [257, 133] on span "Collections" at bounding box center [271, 133] width 42 height 10
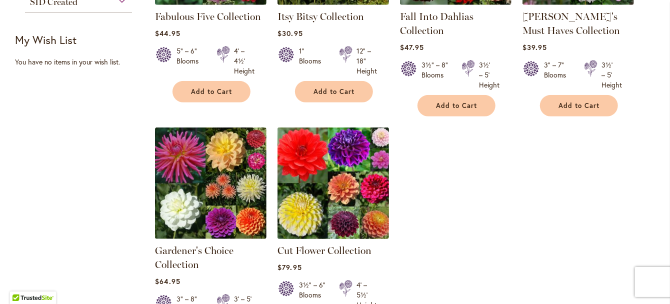
scroll to position [400, 0]
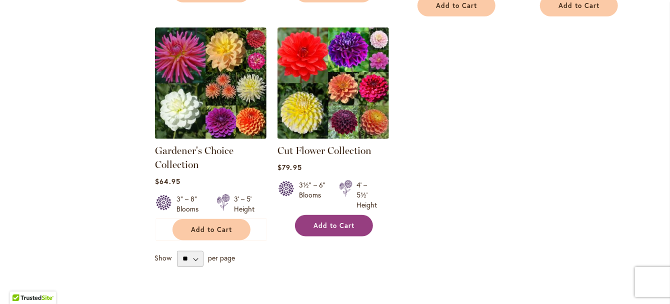
click at [316, 229] on span "Add to Cart" at bounding box center [334, 226] width 41 height 9
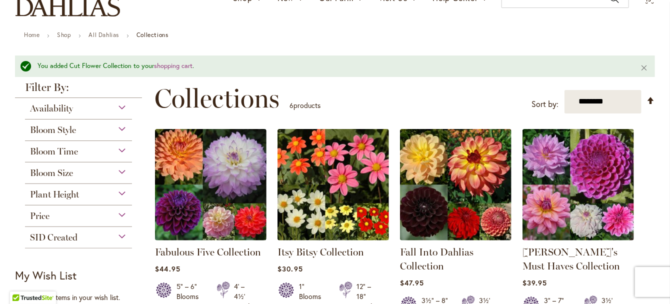
scroll to position [0, 0]
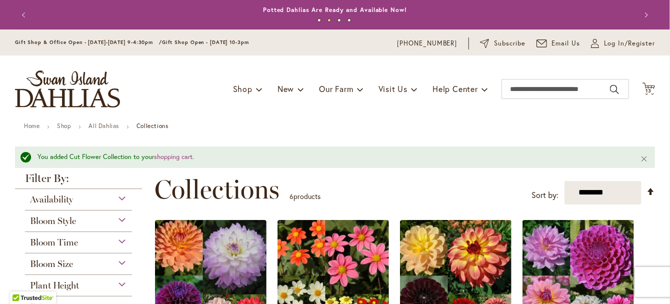
click at [653, 95] on div "Toggle Nav Shop Dahlia Tubers Collections Fresh Cut Dahlias Gardening Supplies …" at bounding box center [335, 89] width 660 height 67
click at [645, 86] on icon "Cart .cls-1 { fill: #231f20; }" at bounding box center [649, 89] width 13 height 13
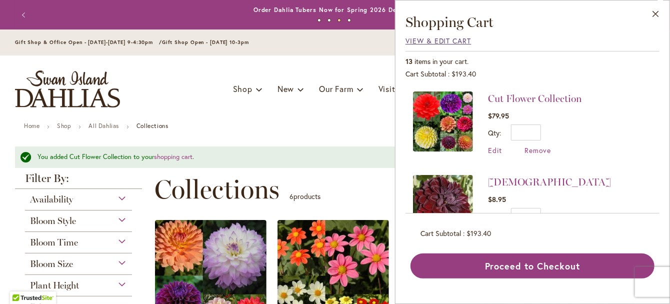
click at [450, 40] on span "View & Edit Cart" at bounding box center [439, 41] width 66 height 10
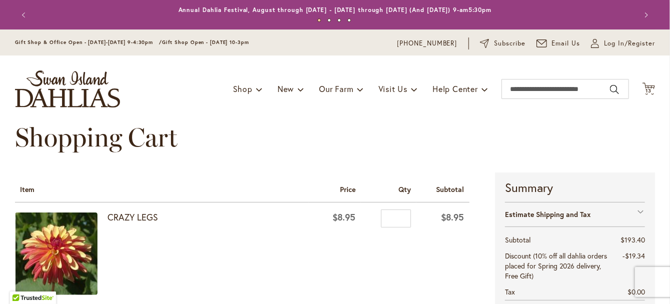
scroll to position [150, 0]
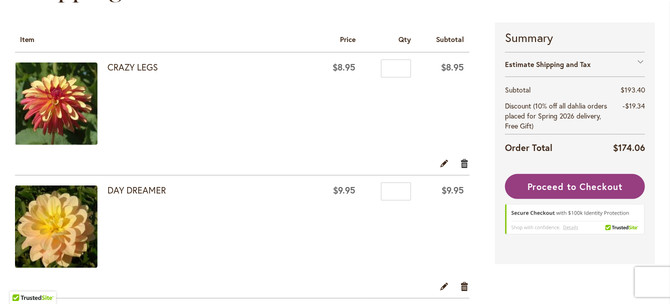
click at [460, 161] on link "Remove item" at bounding box center [465, 163] width 10 height 11
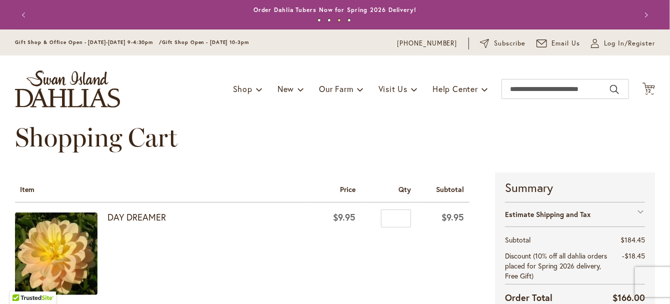
click at [53, 86] on img "store logo" at bounding box center [67, 89] width 105 height 37
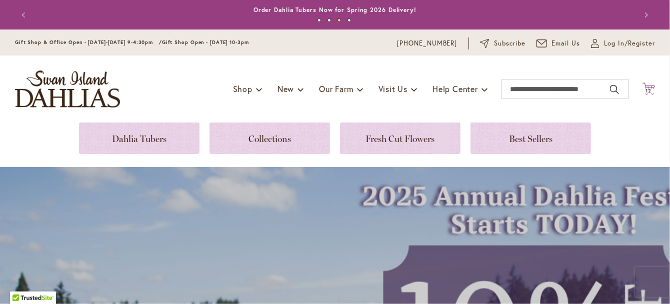
click at [646, 88] on icon "Cart .cls-1 { fill: #231f20; }" at bounding box center [649, 89] width 13 height 13
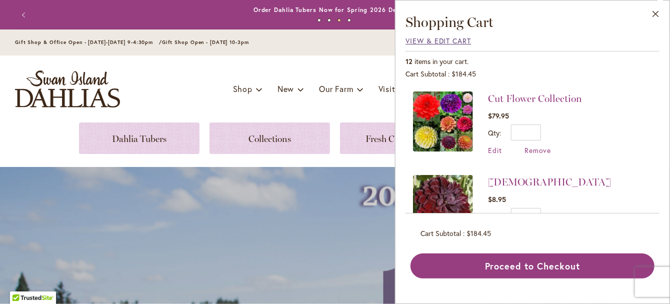
click at [431, 40] on span "View & Edit Cart" at bounding box center [439, 41] width 66 height 10
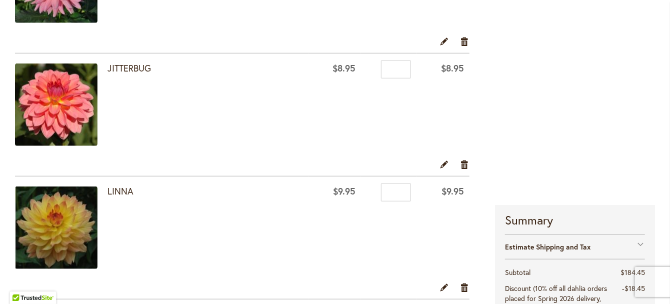
scroll to position [350, 0]
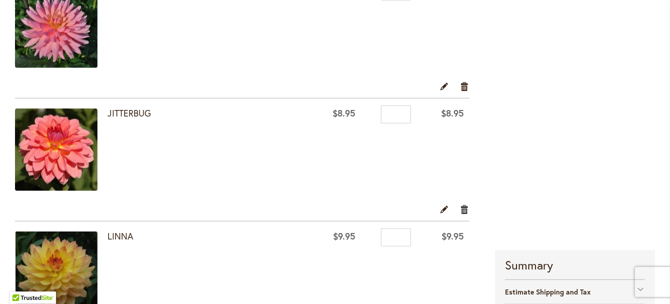
click at [460, 210] on link "Remove item" at bounding box center [465, 209] width 10 height 11
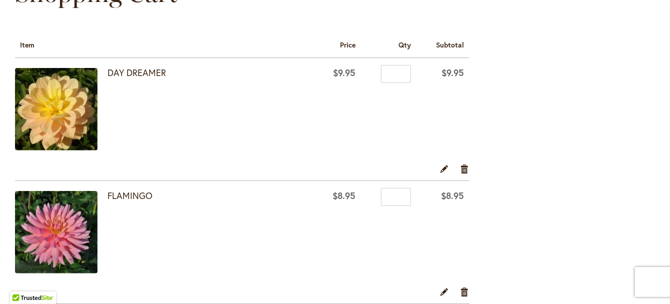
scroll to position [100, 0]
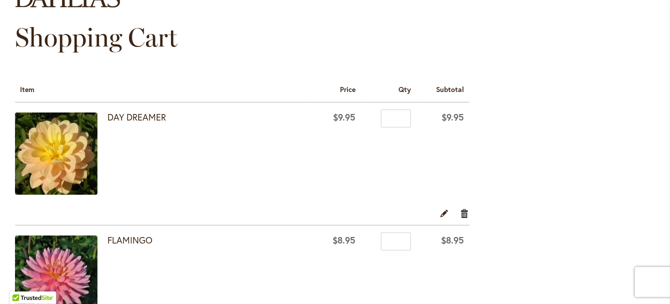
click at [460, 215] on link "Remove item" at bounding box center [465, 213] width 10 height 11
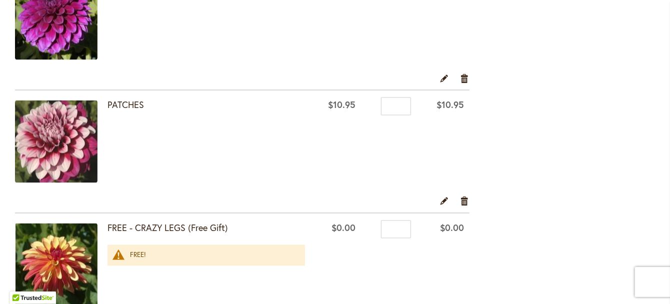
scroll to position [800, 0]
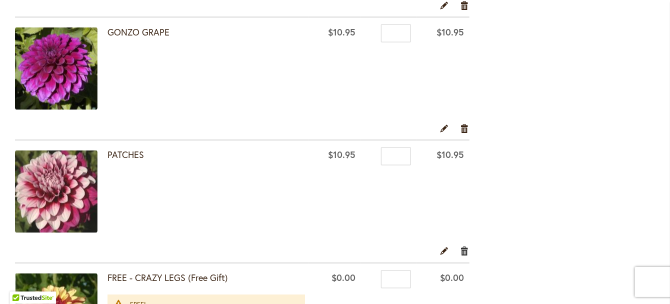
click at [460, 252] on link "Remove item" at bounding box center [465, 251] width 10 height 11
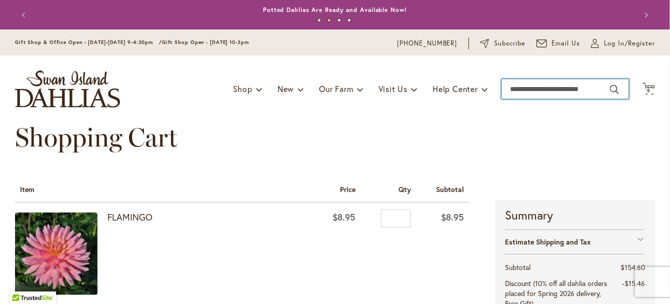
click at [544, 86] on input "Search" at bounding box center [566, 89] width 128 height 20
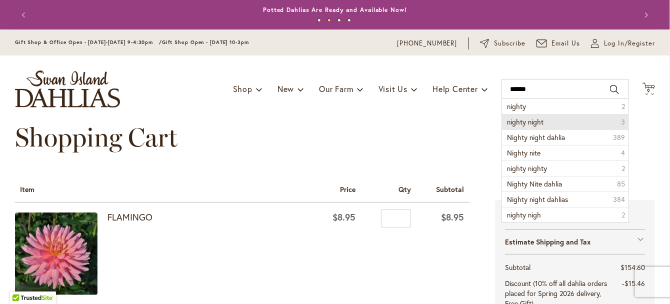
click at [539, 120] on span "nighty night" at bounding box center [525, 122] width 37 height 10
type input "**********"
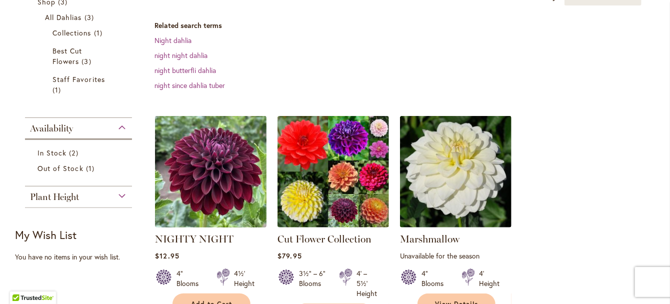
scroll to position [200, 0]
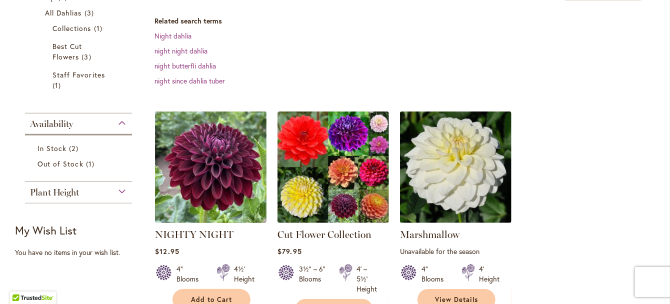
click at [211, 182] on img at bounding box center [211, 167] width 117 height 117
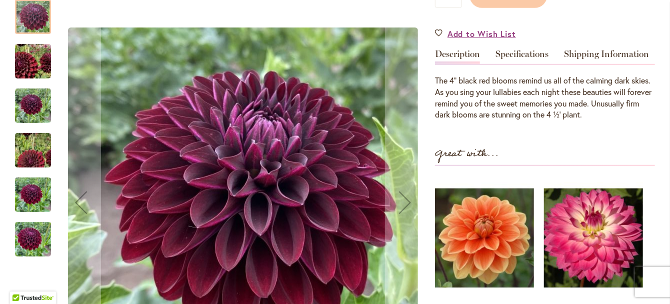
scroll to position [300, 0]
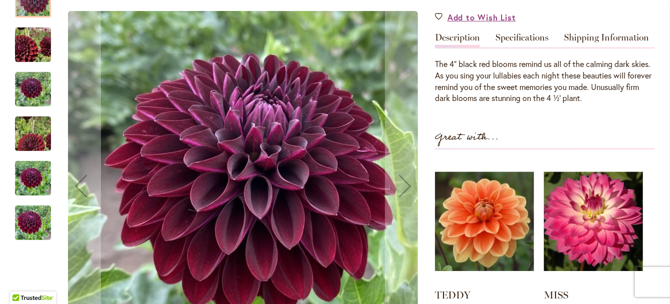
click at [28, 120] on img "Nighty Night" at bounding box center [33, 134] width 72 height 65
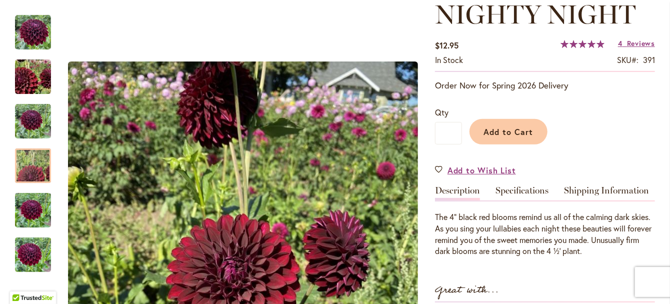
scroll to position [50, 0]
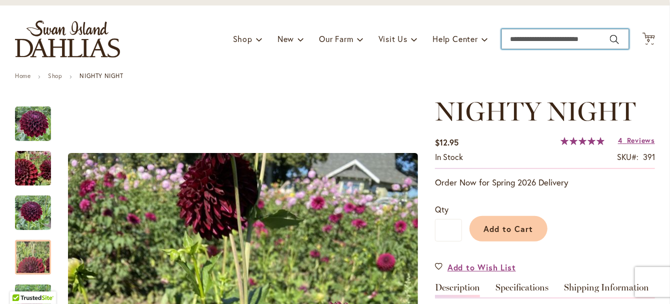
click at [526, 42] on input "Search" at bounding box center [566, 39] width 128 height 20
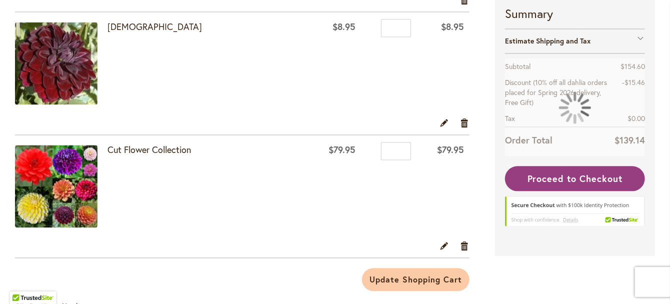
scroll to position [1050, 0]
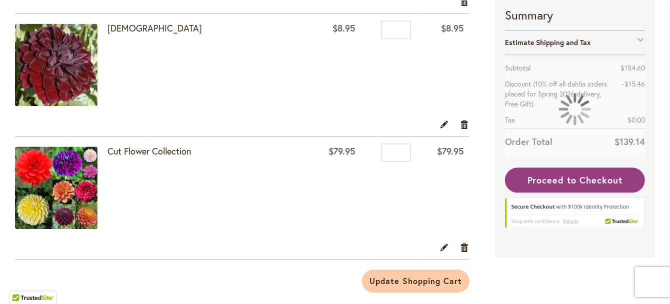
click at [71, 84] on img at bounding box center [56, 65] width 83 height 83
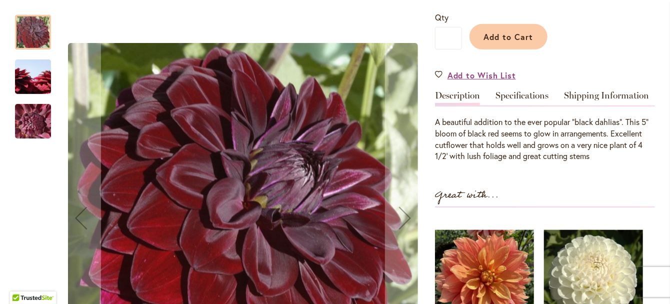
scroll to position [150, 0]
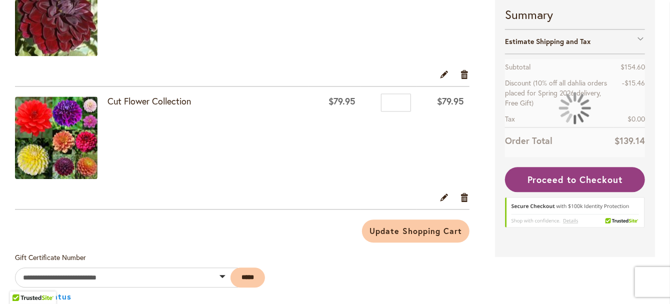
scroll to position [950, 0]
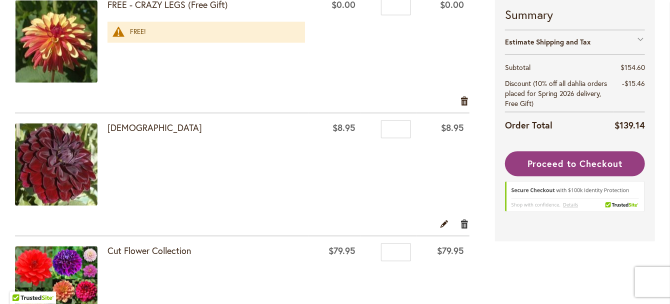
click at [460, 226] on link "Remove item" at bounding box center [465, 224] width 10 height 11
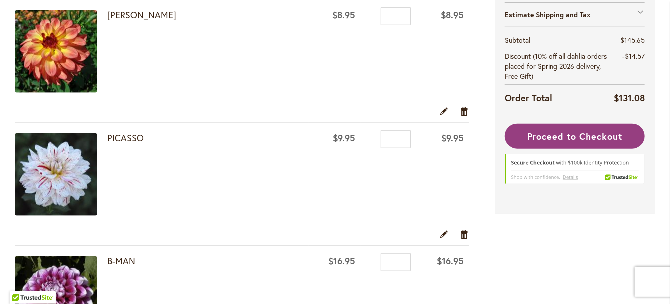
scroll to position [450, 0]
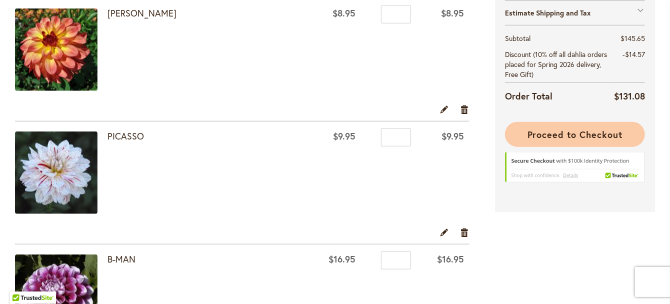
click at [581, 140] on button "Proceed to Checkout" at bounding box center [575, 134] width 140 height 25
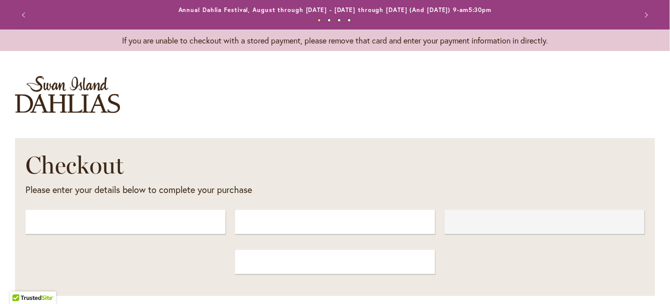
select select "**"
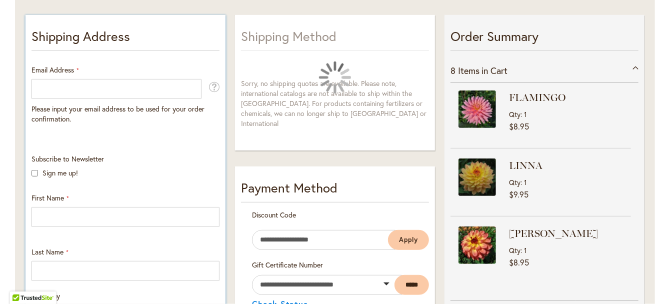
scroll to position [200, 0]
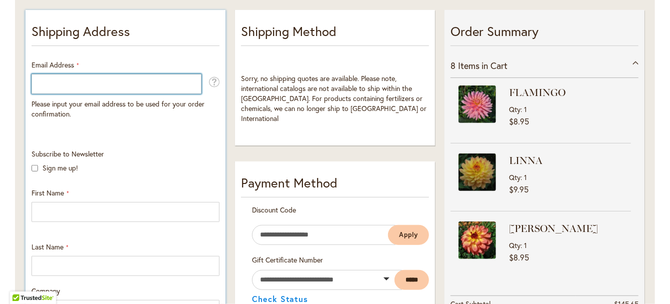
click at [72, 81] on input "Email Address" at bounding box center [117, 84] width 170 height 20
type input "**********"
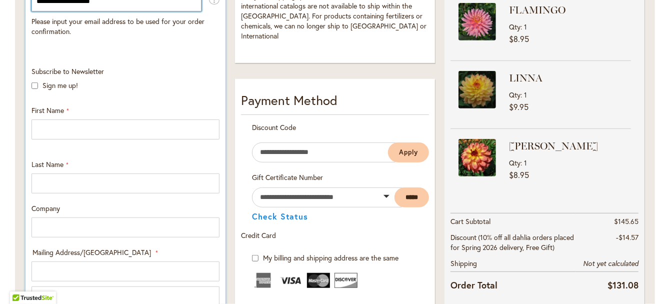
scroll to position [300, 0]
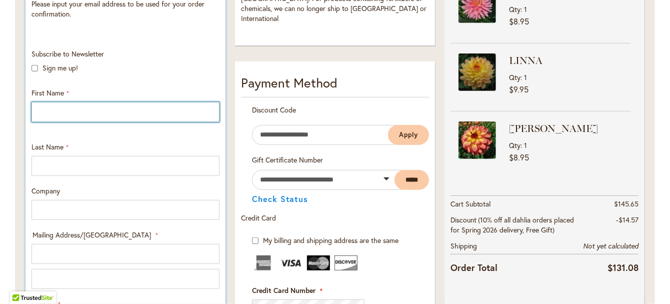
click at [120, 109] on input "First Name" at bounding box center [126, 112] width 188 height 20
type input "******"
type input "*****"
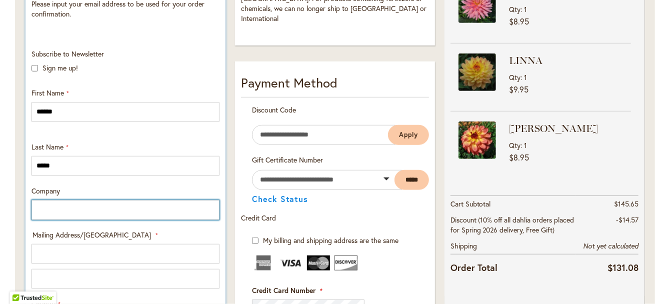
type input "**********"
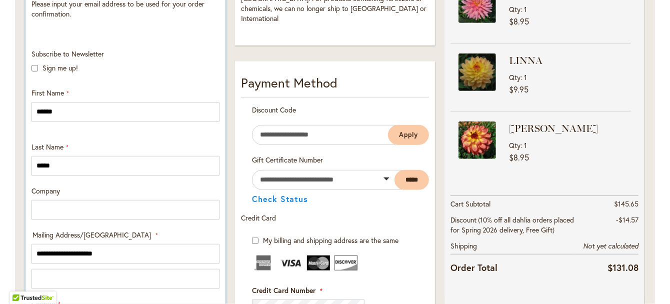
select select "**"
type input "**********"
type input "*****"
type input "**********"
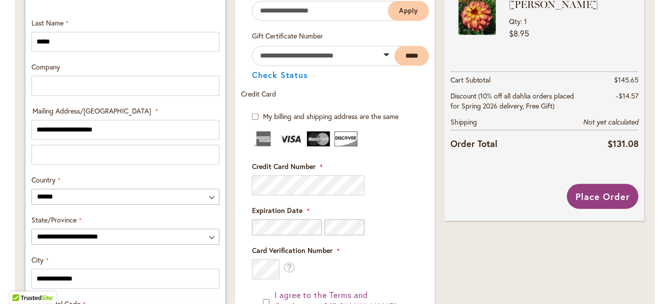
scroll to position [450, 0]
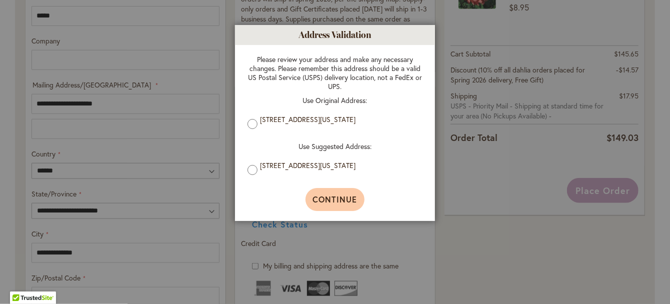
click at [327, 200] on span "Continue" at bounding box center [335, 199] width 45 height 11
type input "**********"
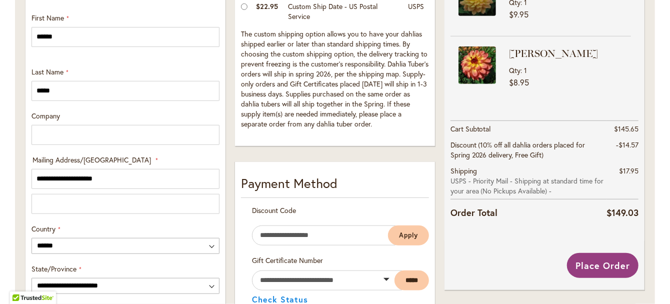
scroll to position [360, 0]
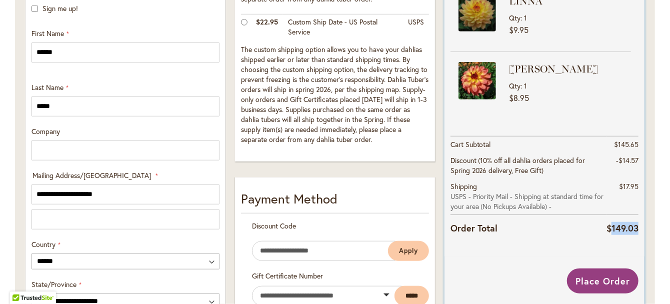
drag, startPoint x: 634, startPoint y: 227, endPoint x: 608, endPoint y: 228, distance: 25.5
click at [608, 228] on span "$149.03" at bounding box center [623, 228] width 32 height 12
copy span "149.03"
click at [581, 282] on span "Place Order" at bounding box center [603, 281] width 55 height 12
